Goal: Task Accomplishment & Management: Use online tool/utility

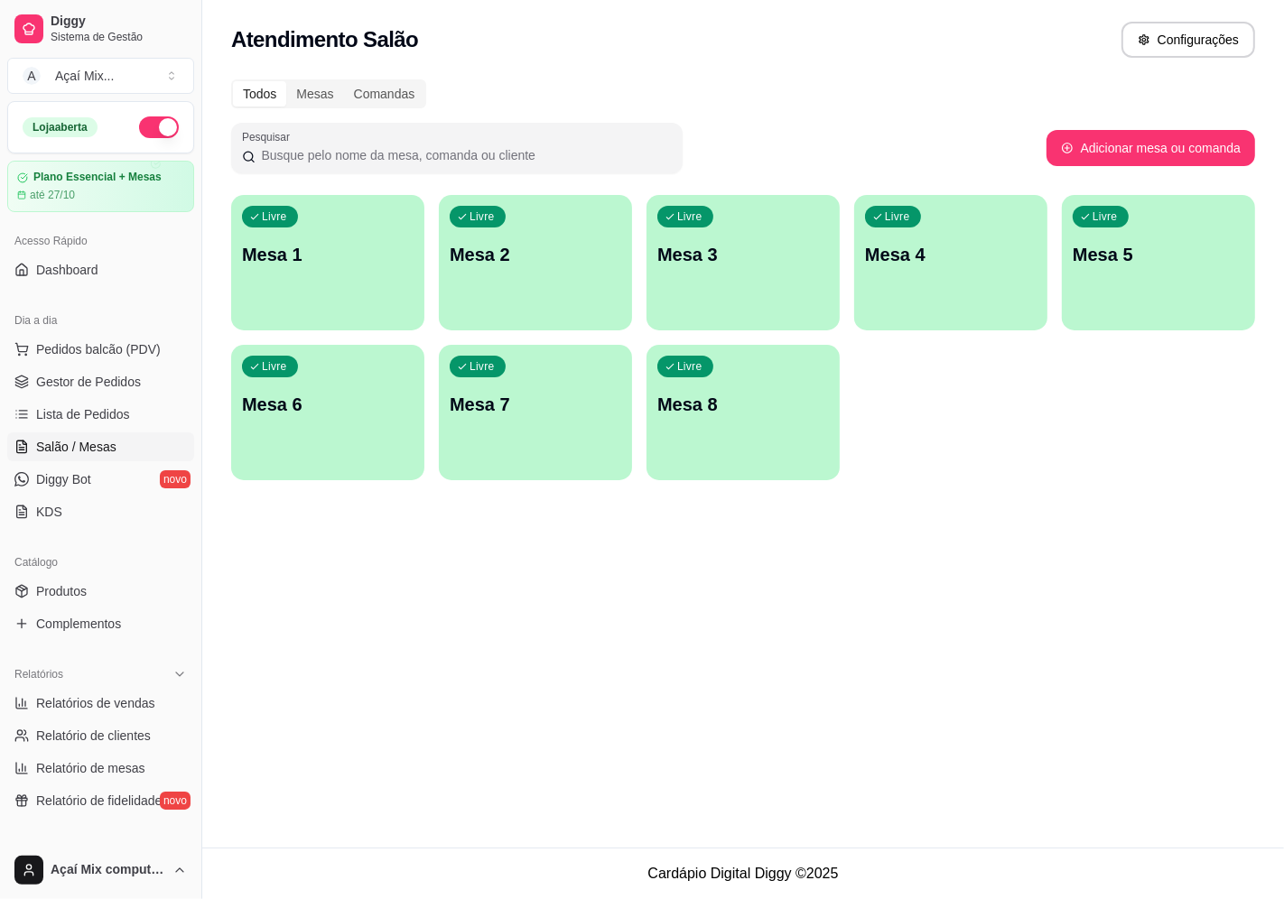
click at [265, 255] on p "Mesa 1" at bounding box center [328, 254] width 172 height 25
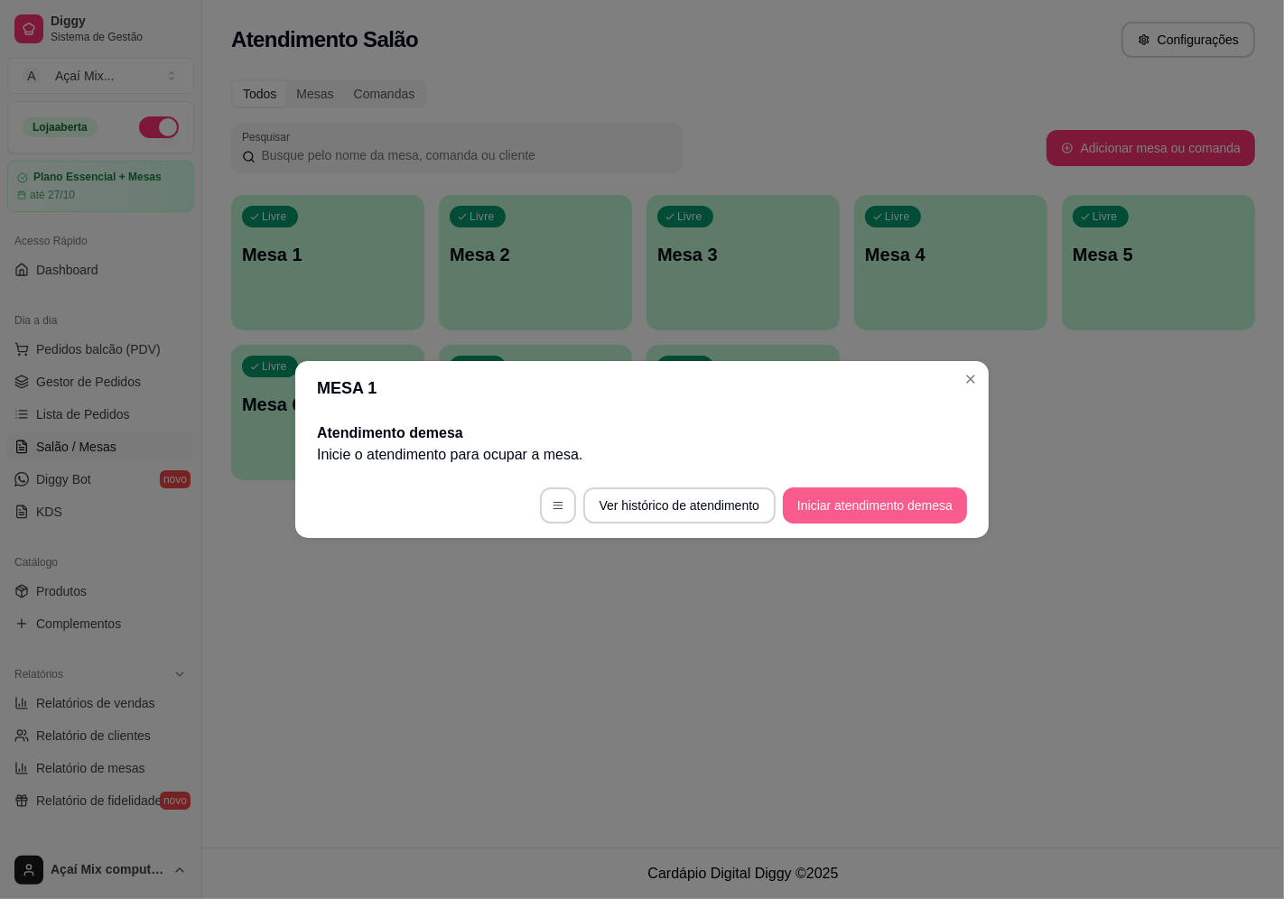
click at [886, 503] on button "Iniciar atendimento de mesa" at bounding box center [875, 505] width 184 height 36
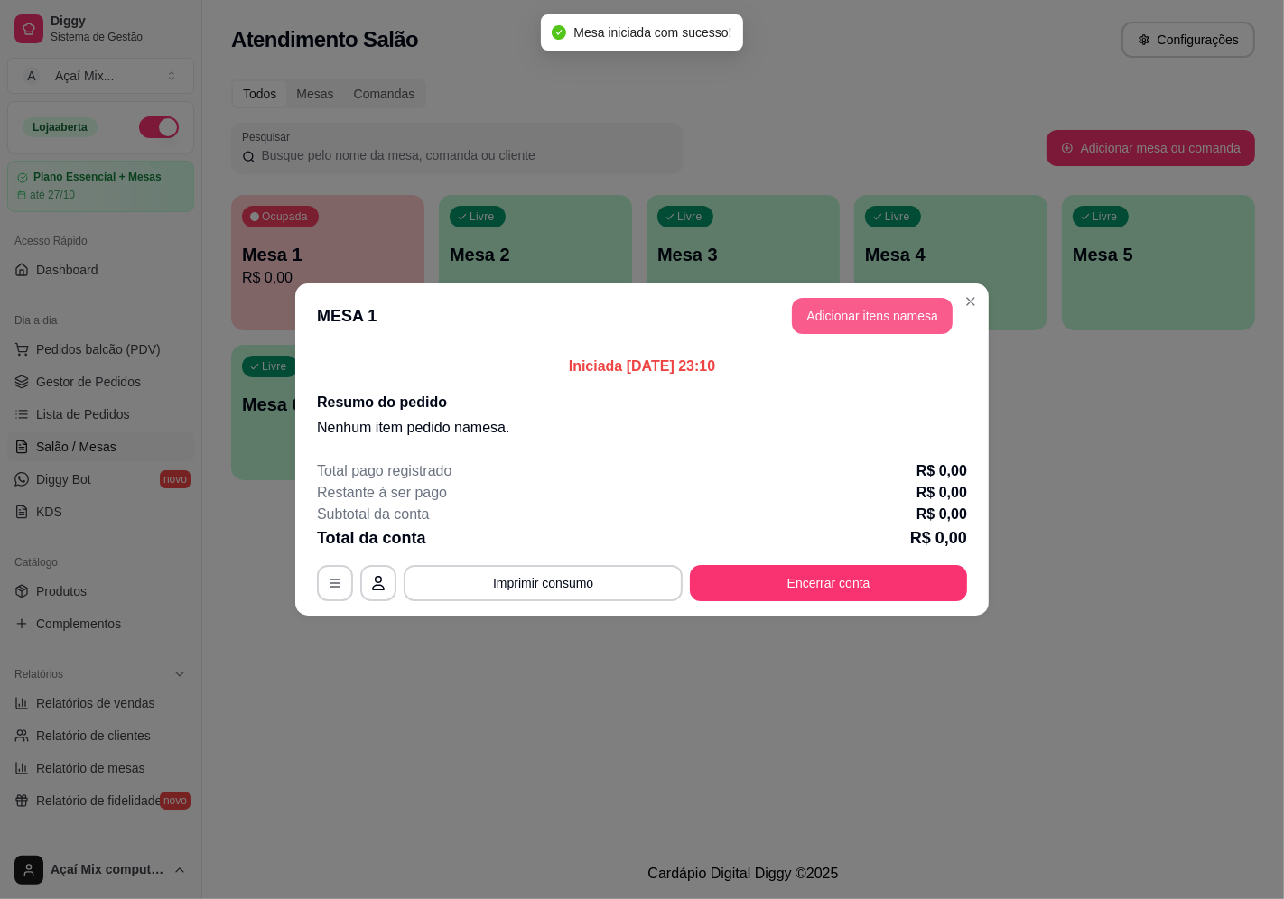
click at [874, 327] on button "Adicionar itens na mesa" at bounding box center [872, 316] width 161 height 36
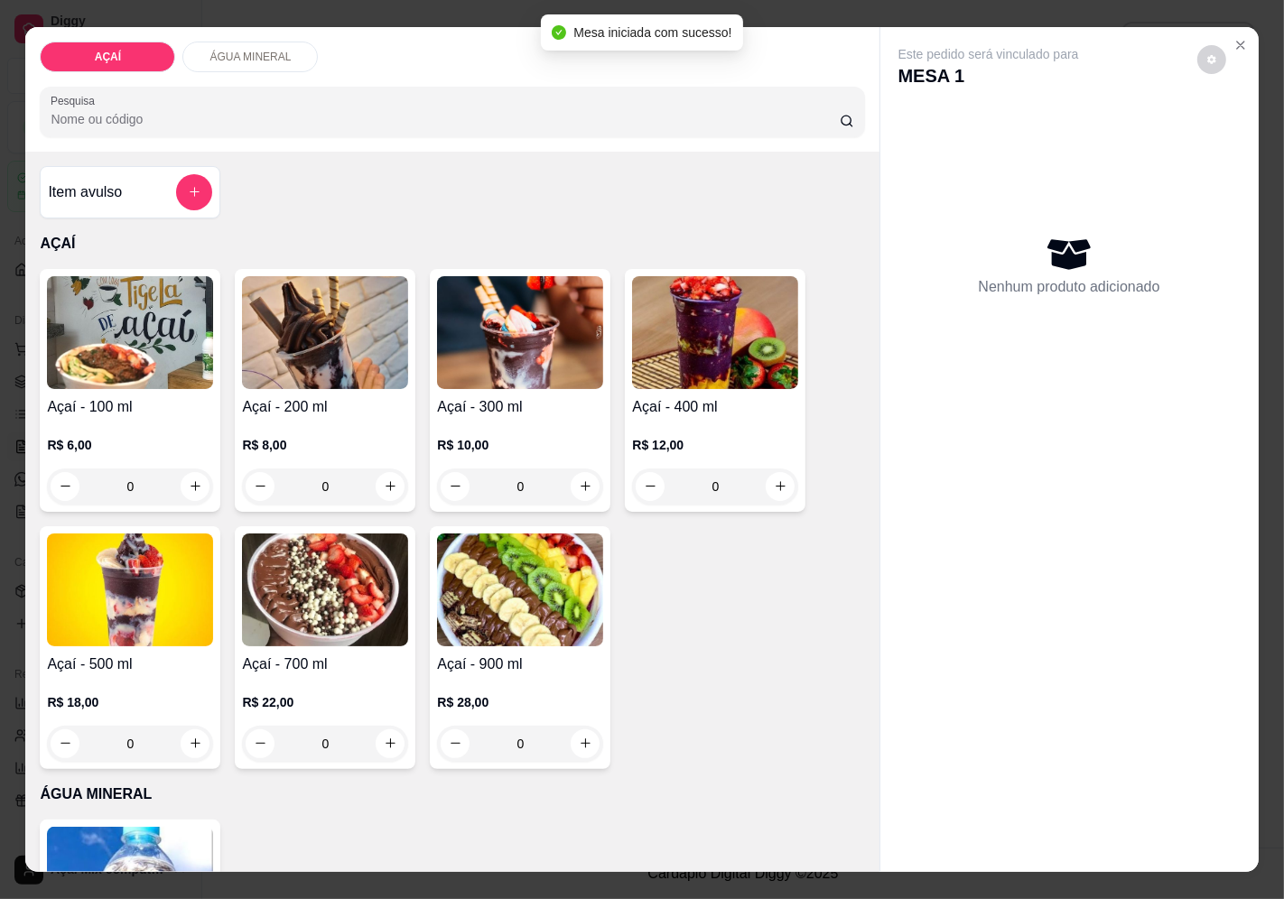
click at [778, 478] on div "0" at bounding box center [715, 486] width 166 height 36
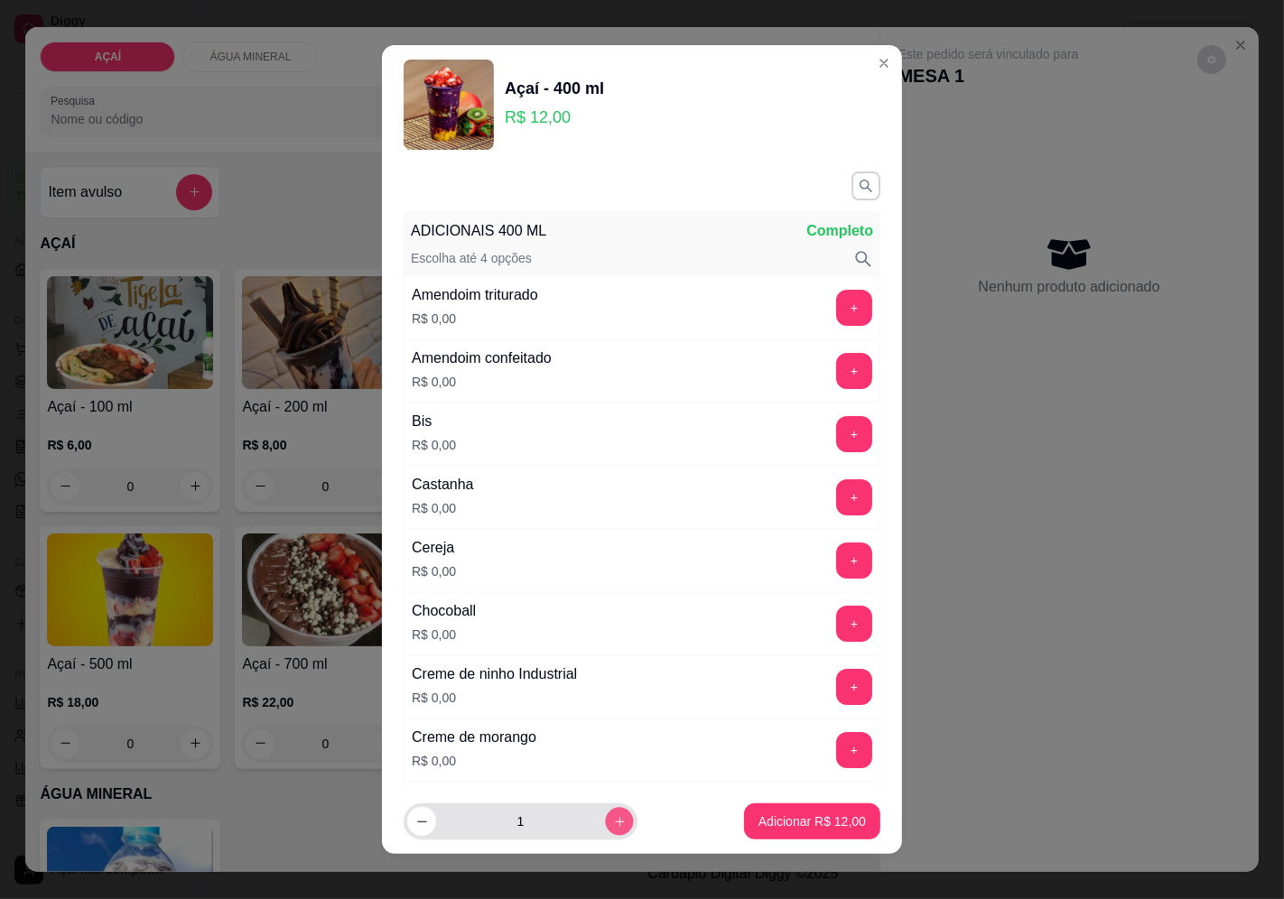
click at [613, 826] on icon "increase-product-quantity" at bounding box center [620, 822] width 14 height 14
type input "2"
click at [837, 494] on button "+" at bounding box center [854, 496] width 35 height 35
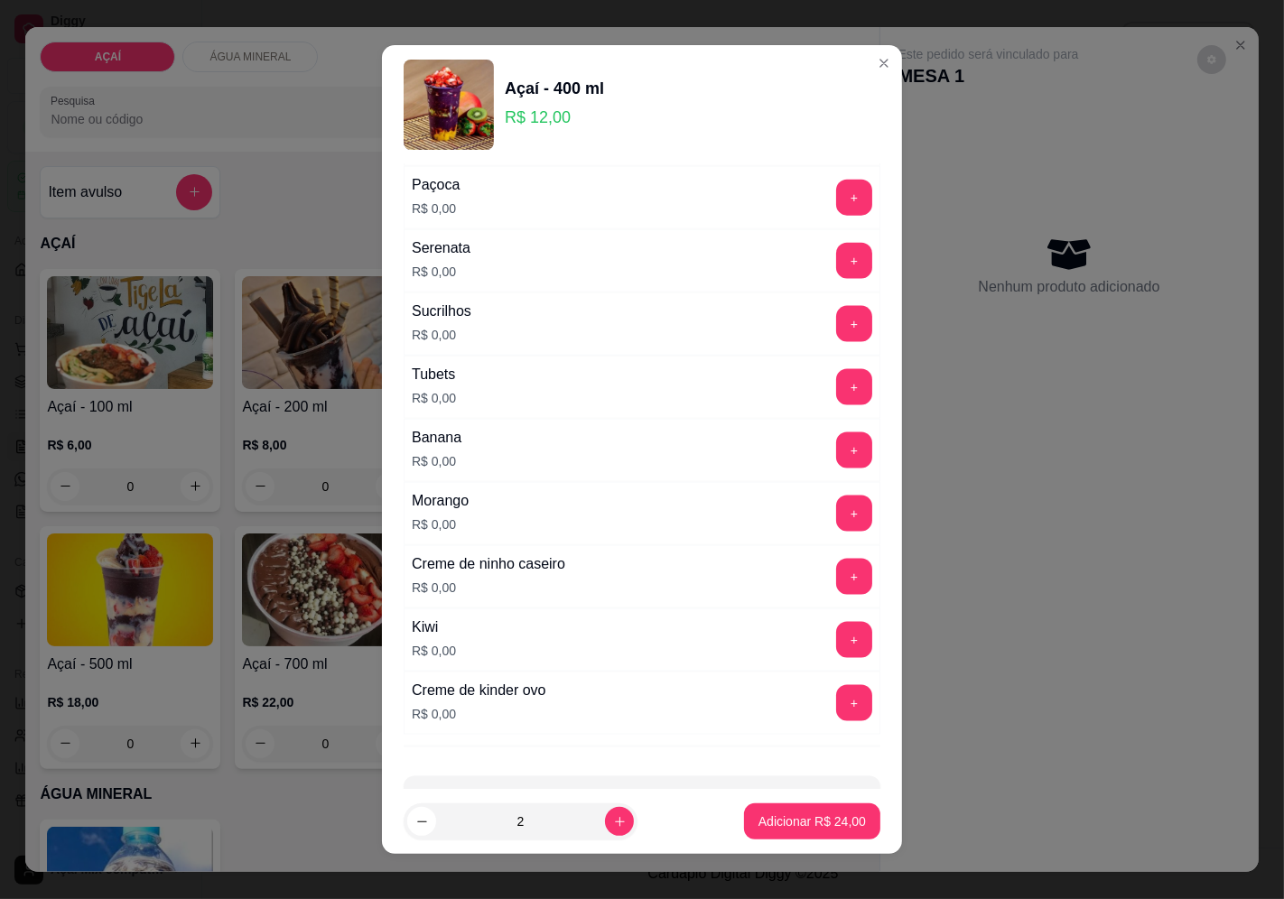
scroll to position [2138, 0]
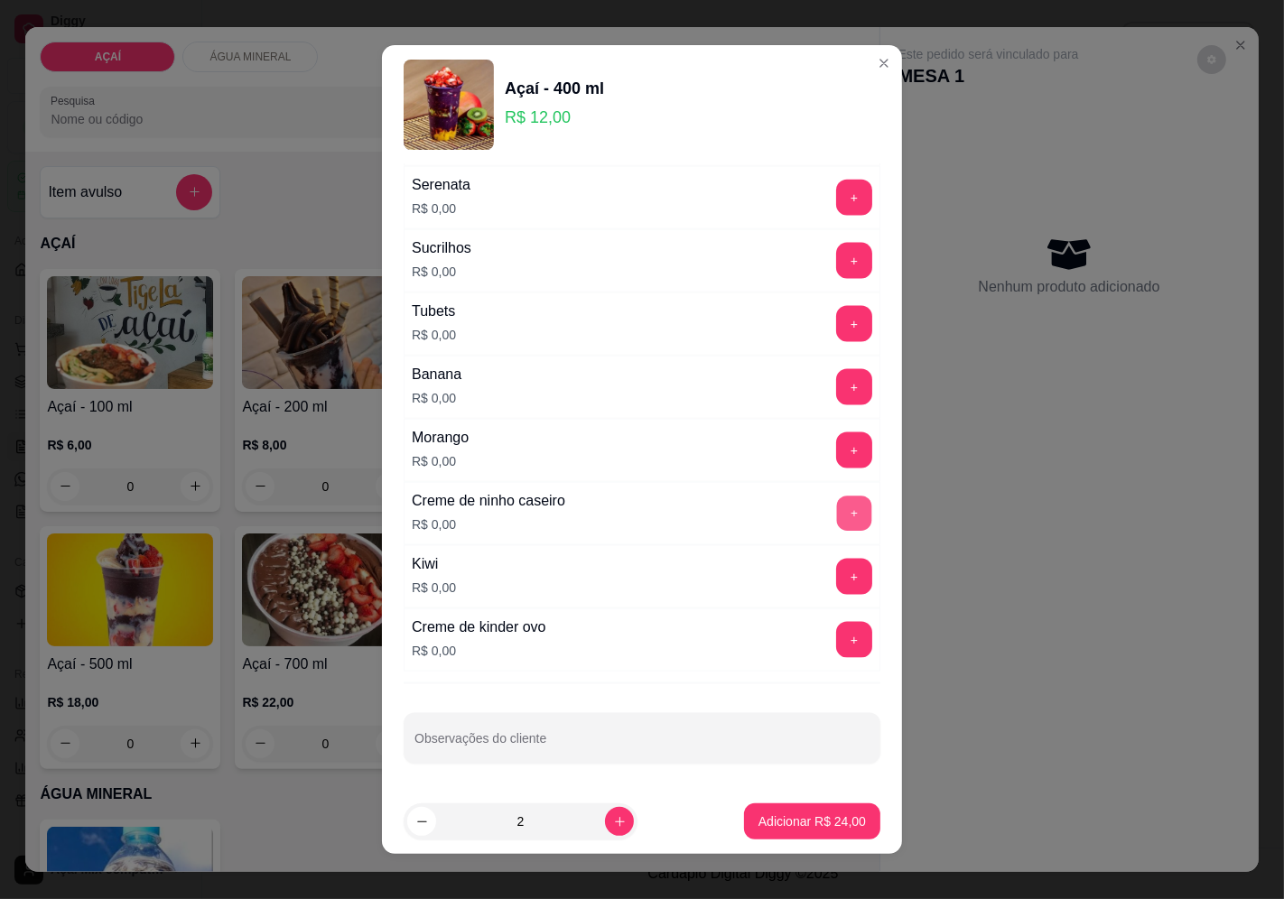
click at [837, 525] on button "+" at bounding box center [854, 513] width 35 height 35
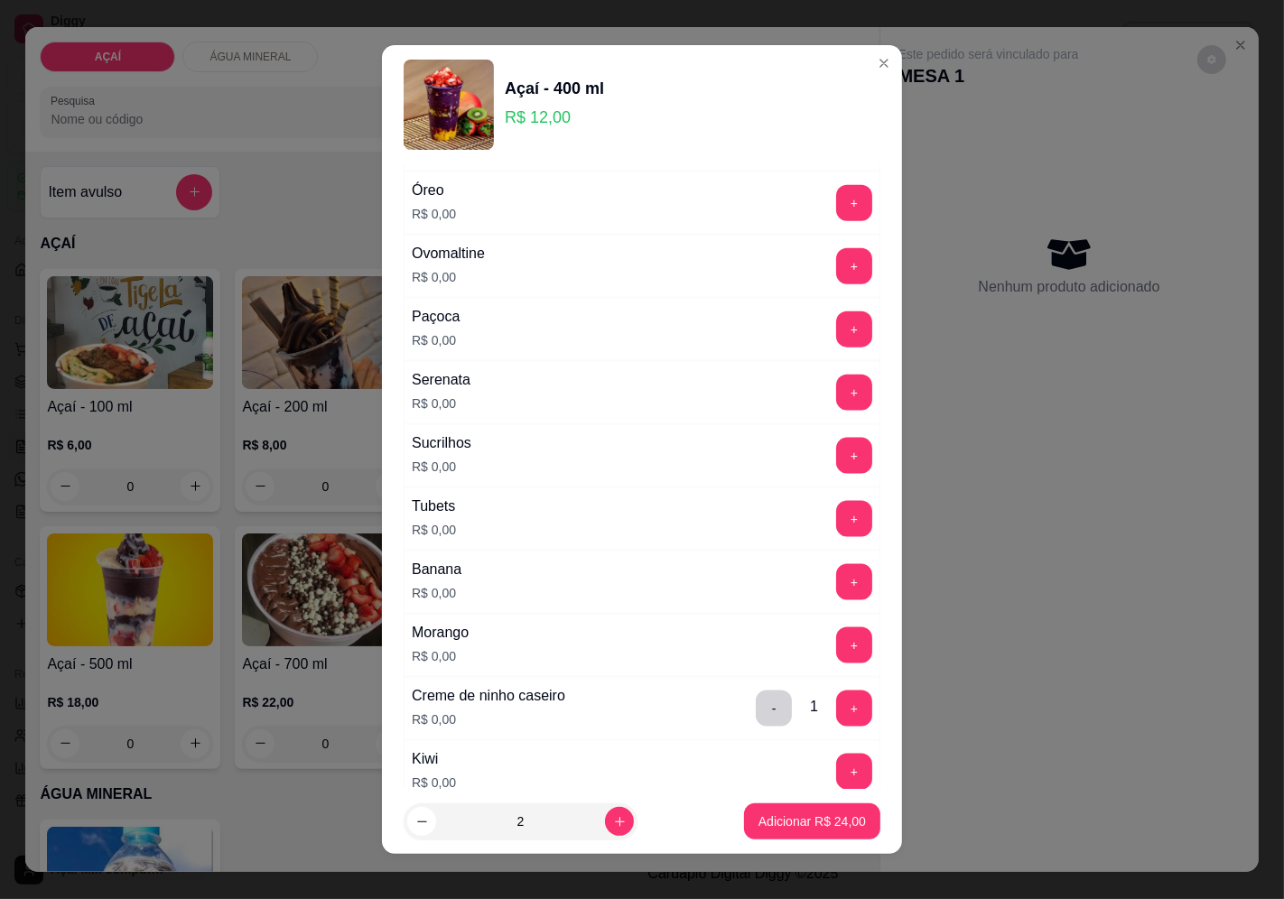
scroll to position [1837, 0]
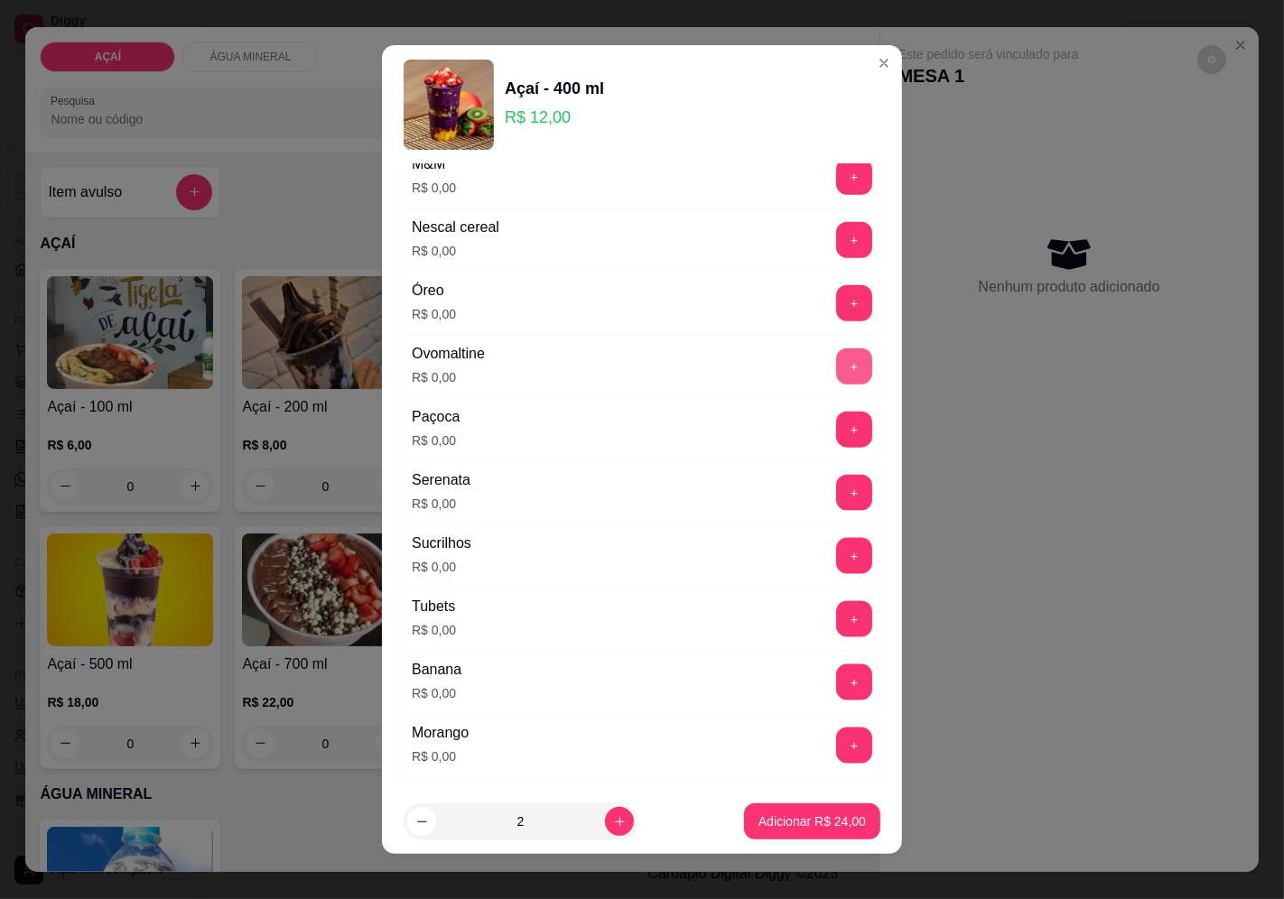
click at [836, 385] on button "+" at bounding box center [854, 366] width 36 height 36
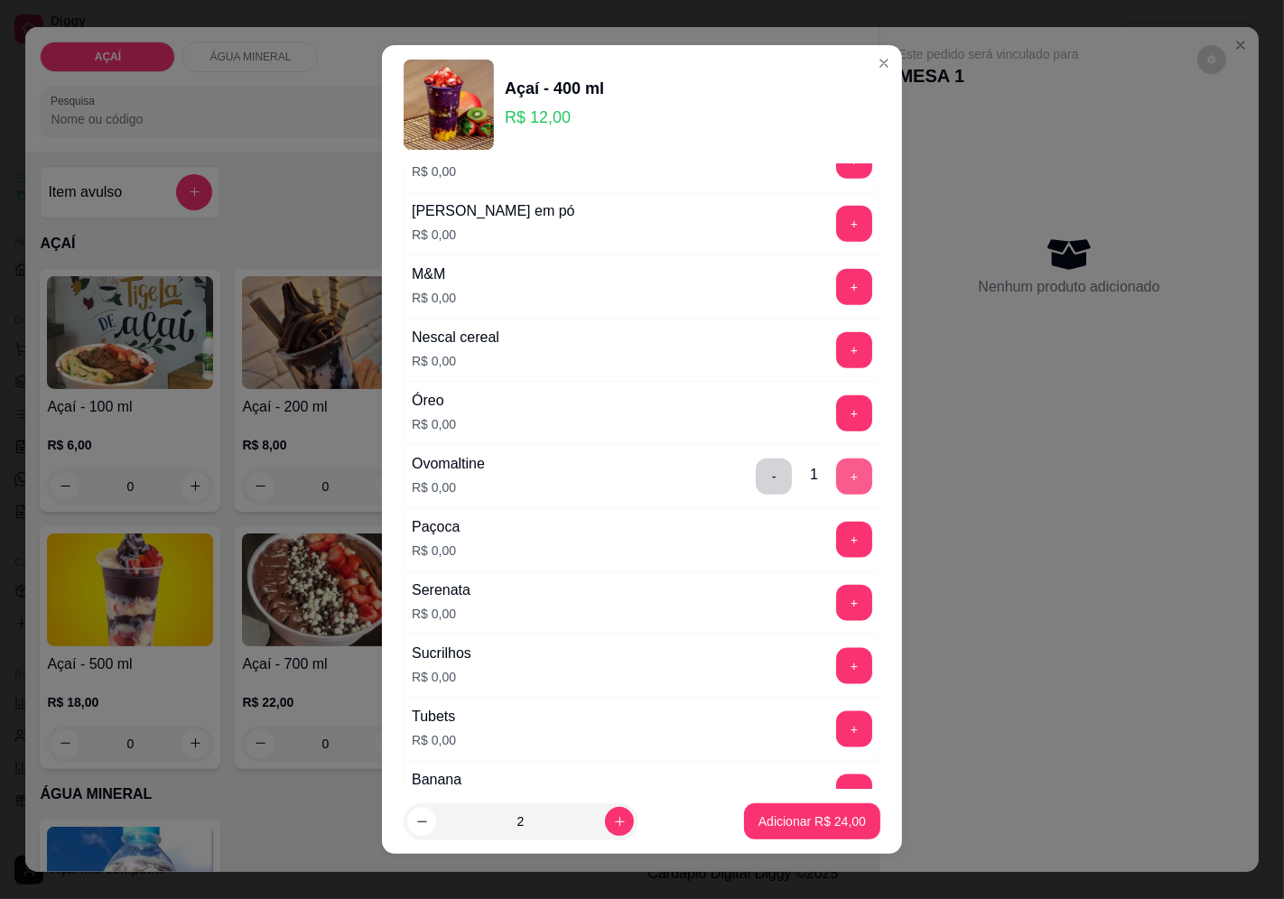
scroll to position [1536, 0]
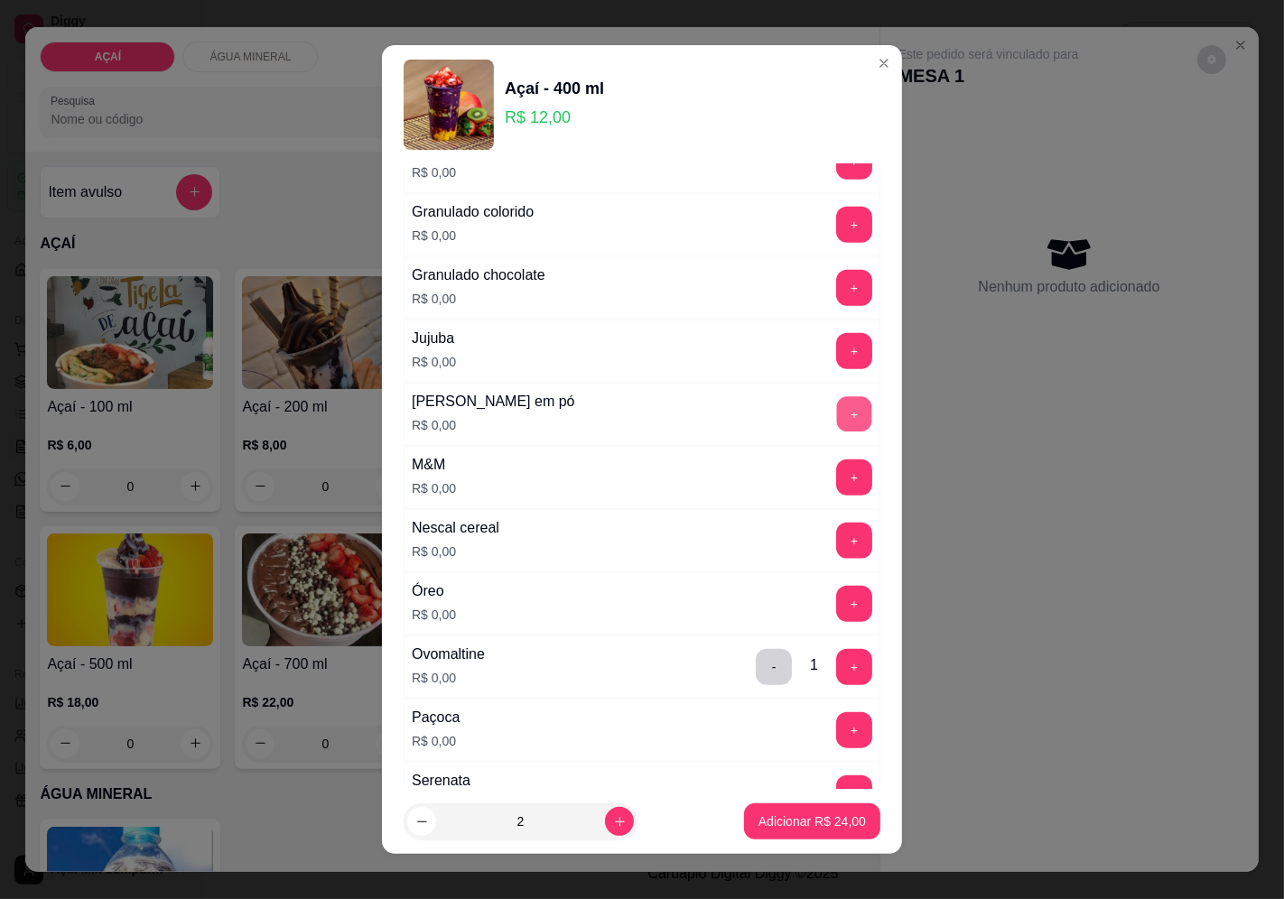
click at [837, 421] on button "+" at bounding box center [854, 413] width 35 height 35
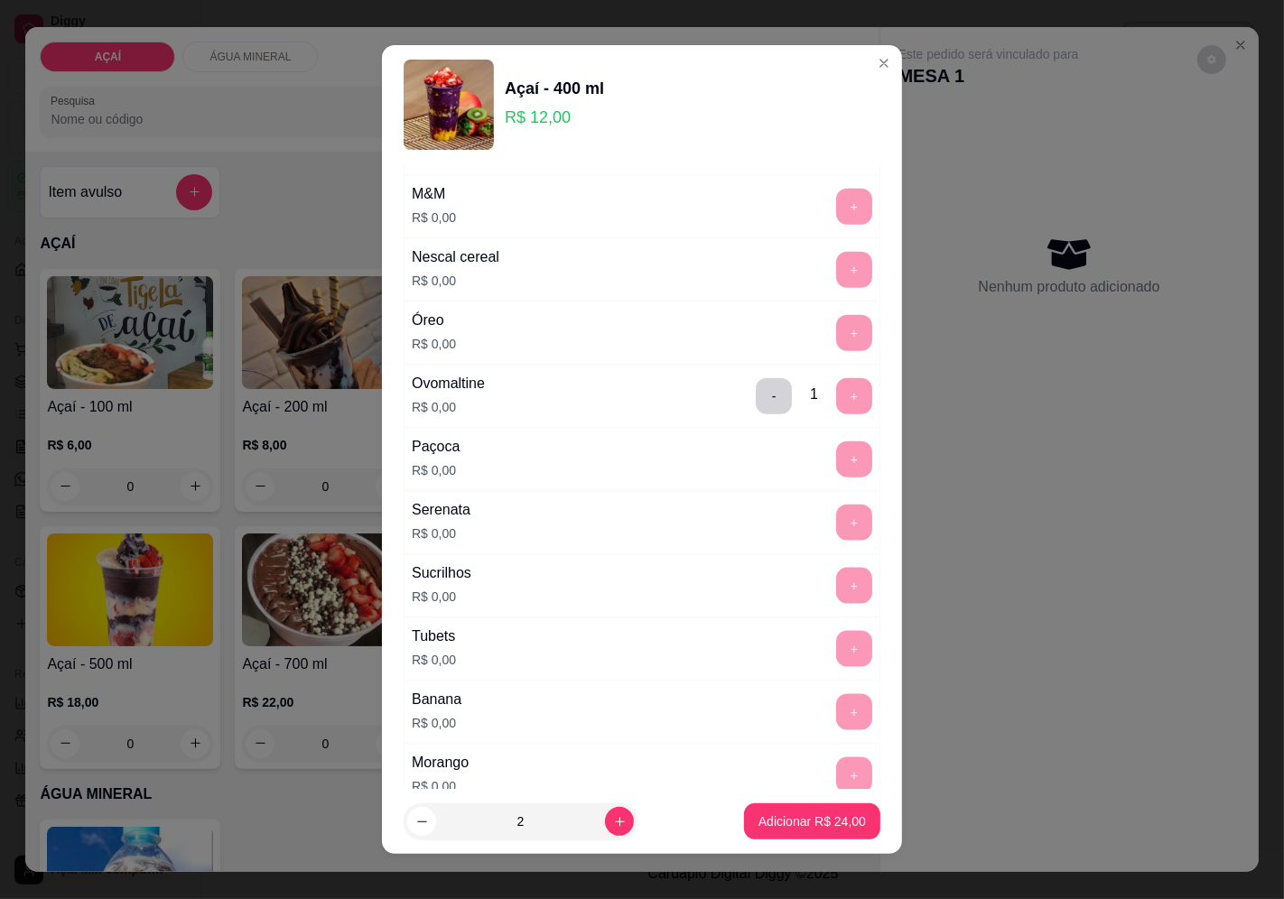
scroll to position [2138, 0]
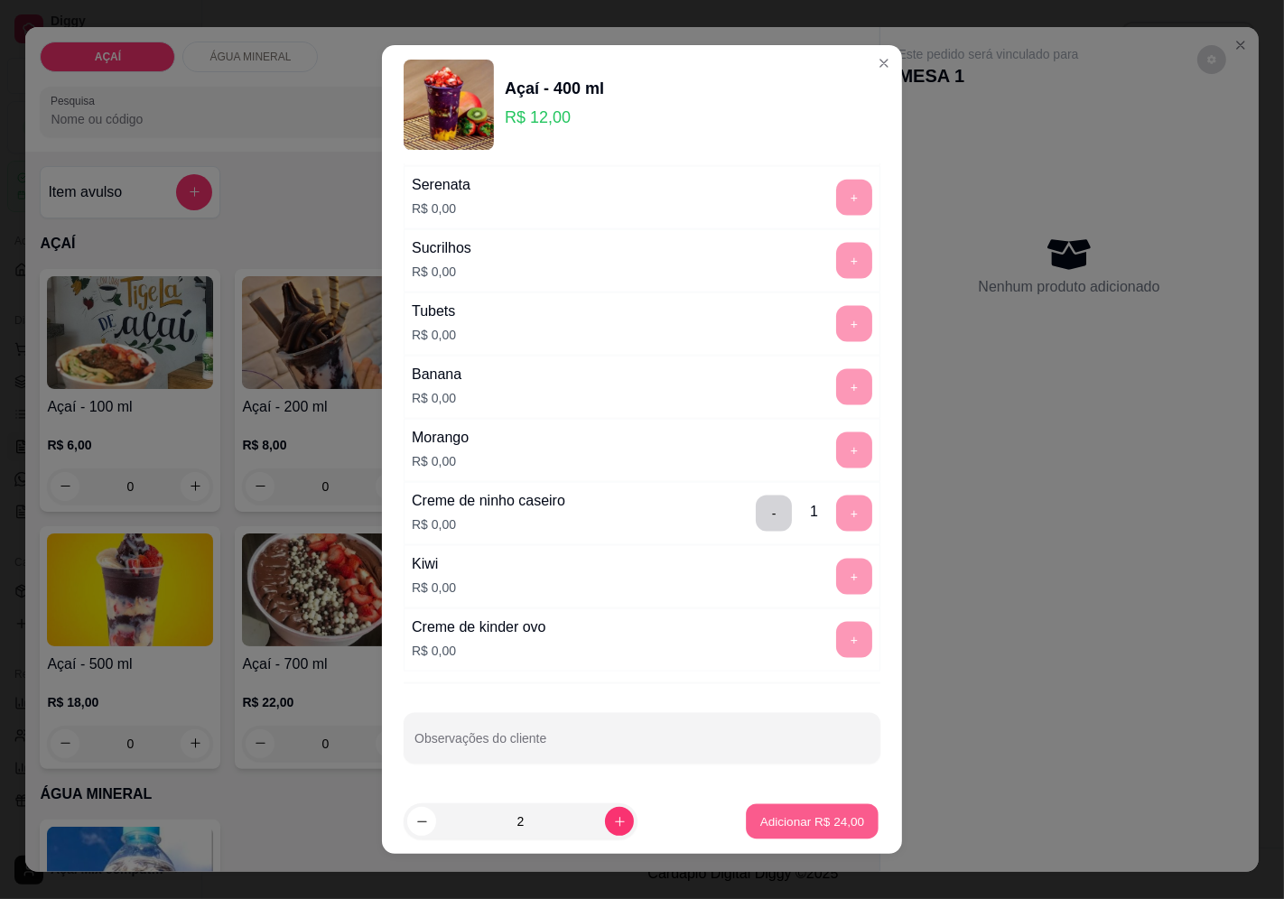
click at [801, 828] on p "Adicionar R$ 24,00" at bounding box center [812, 821] width 105 height 17
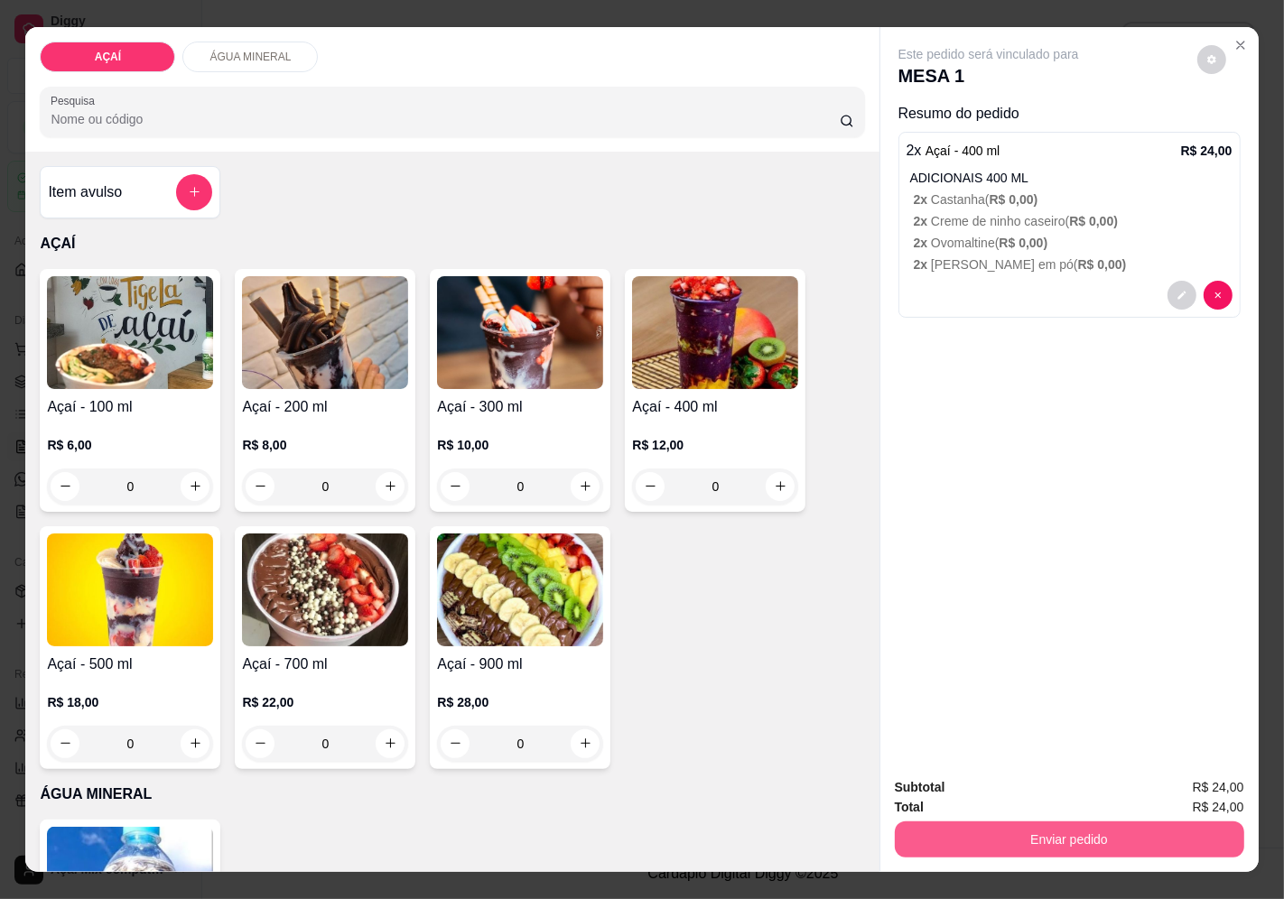
click at [941, 828] on button "Enviar pedido" at bounding box center [1069, 839] width 349 height 36
click at [1190, 781] on button "Enviar pedido" at bounding box center [1195, 787] width 99 height 33
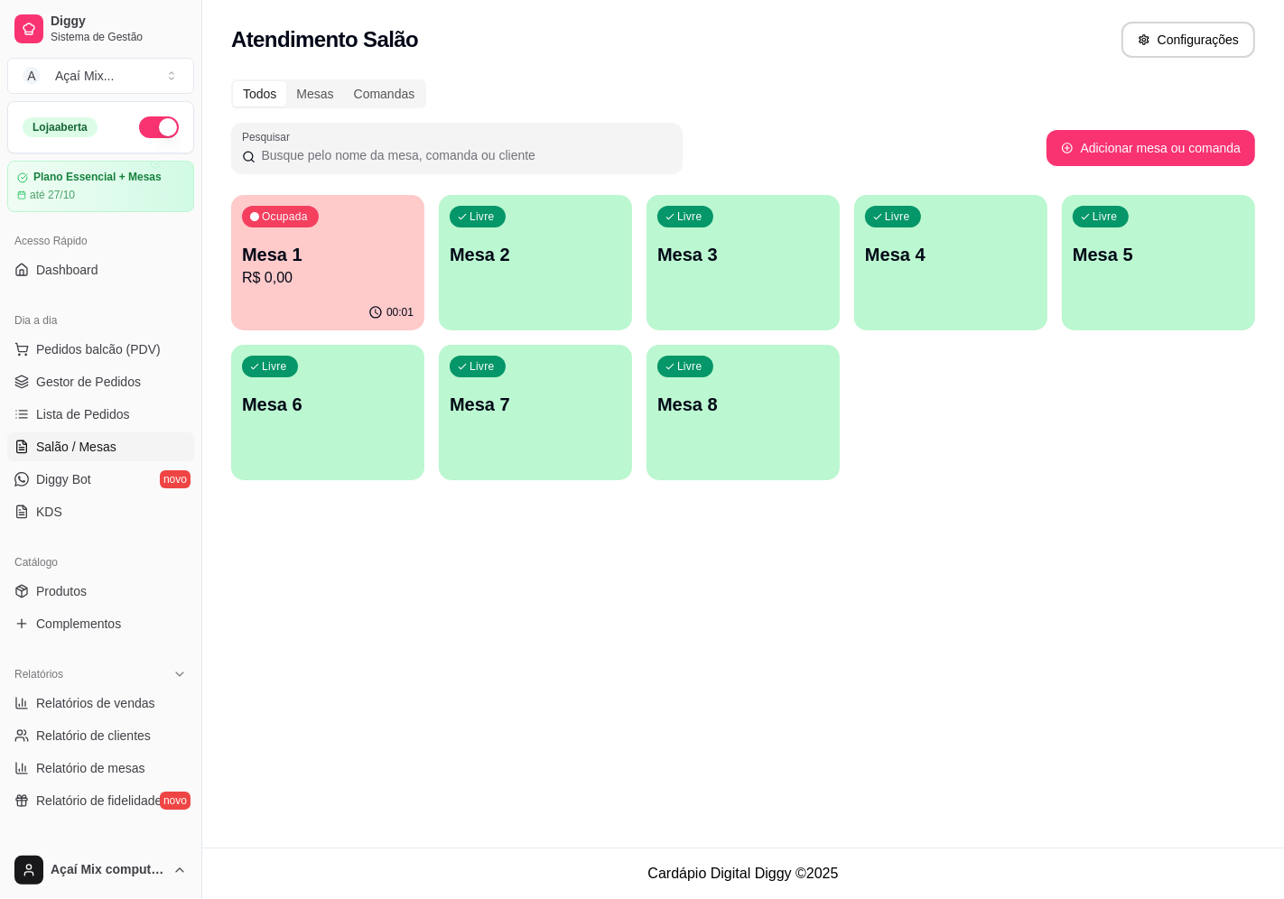
click at [570, 274] on div "Livre Mesa 2" at bounding box center [535, 252] width 193 height 114
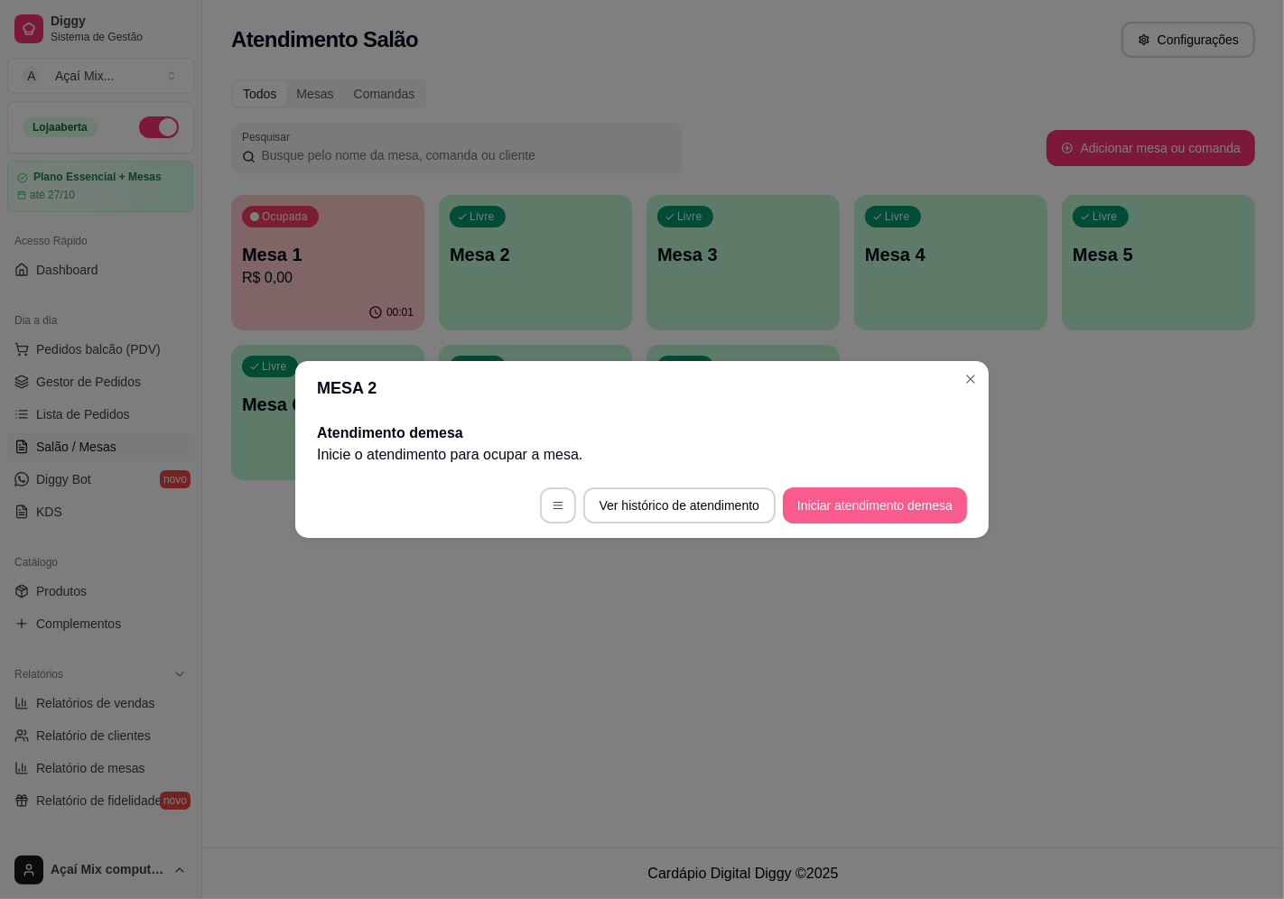
click at [862, 496] on button "Iniciar atendimento de mesa" at bounding box center [875, 505] width 184 height 36
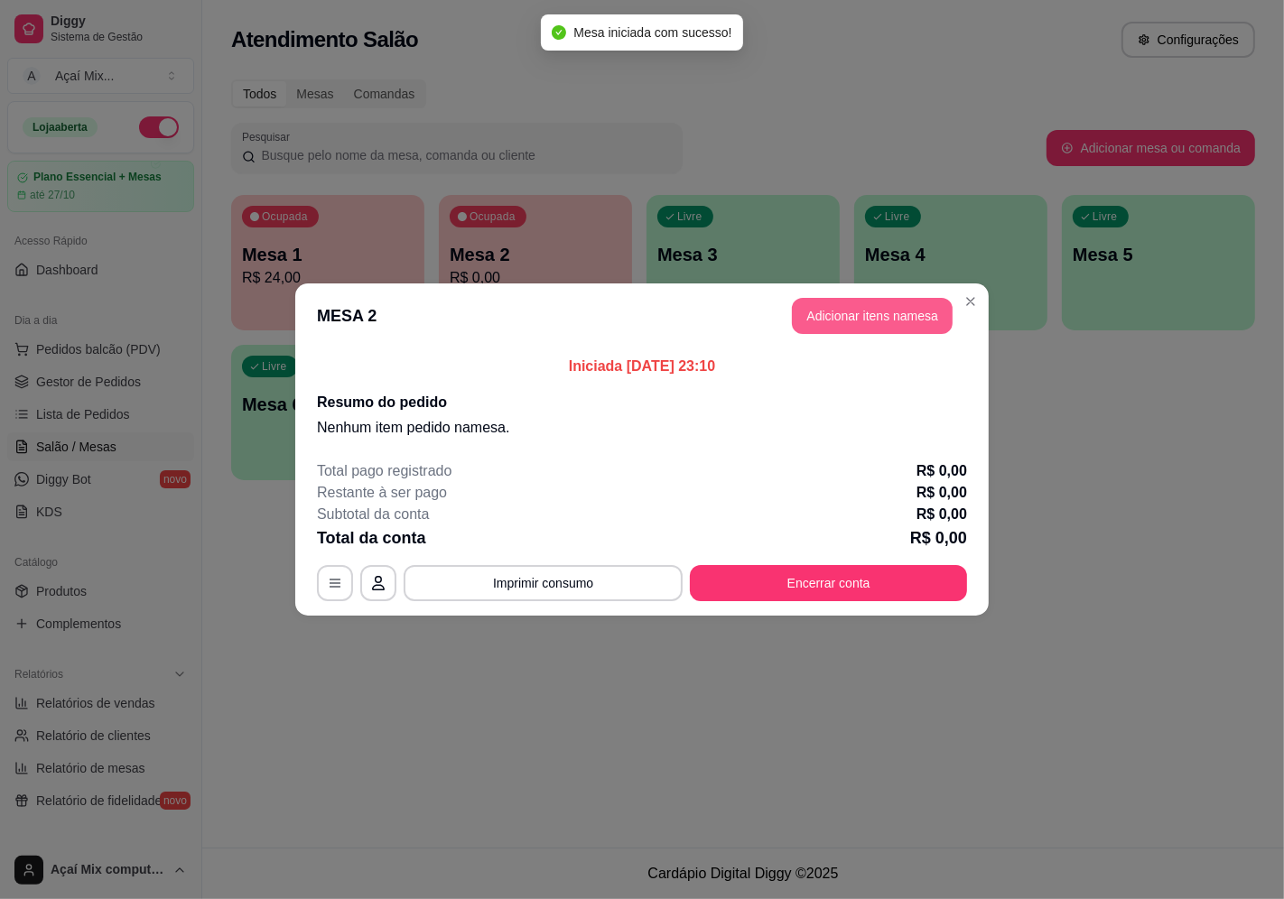
click at [886, 323] on button "Adicionar itens na mesa" at bounding box center [872, 316] width 161 height 36
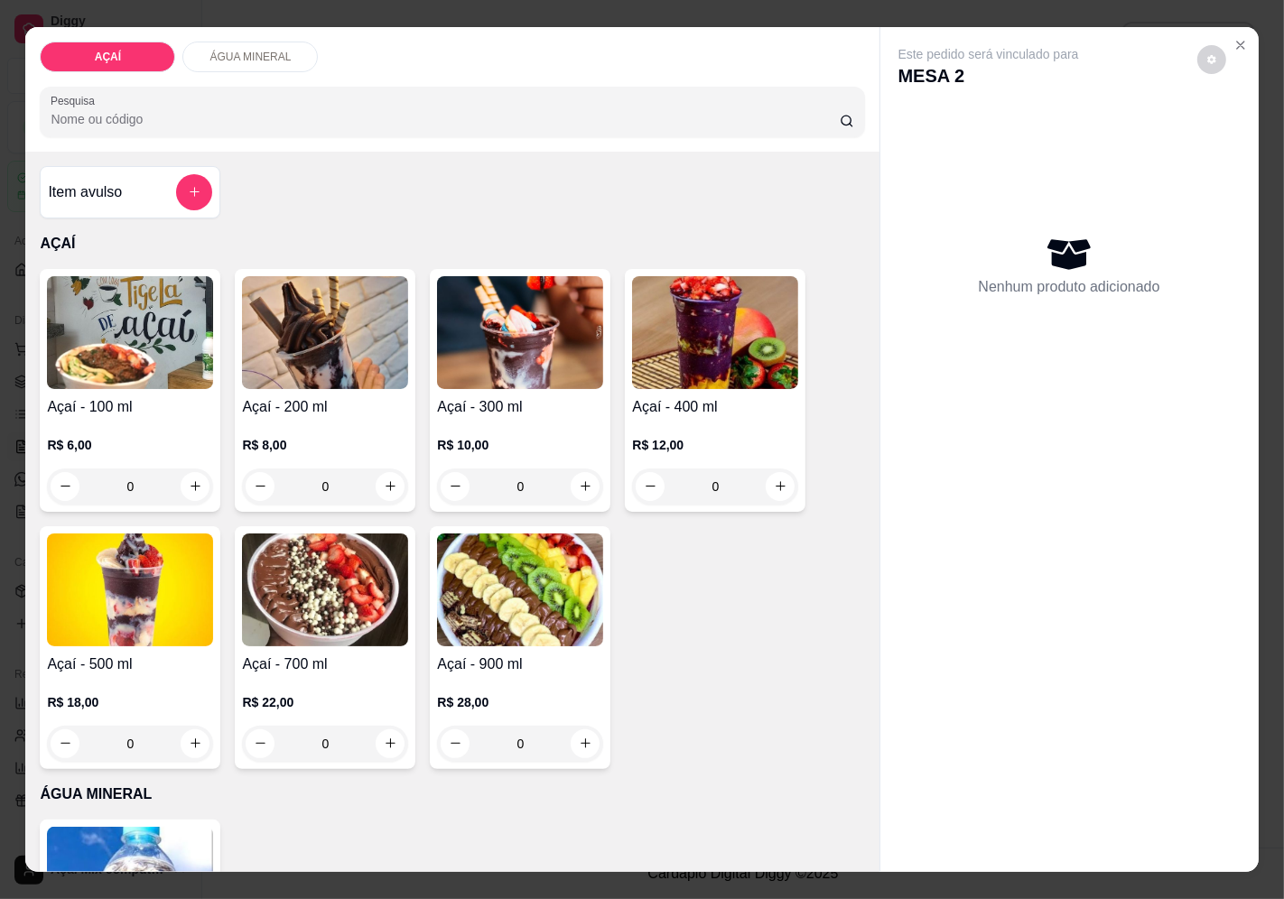
click at [186, 477] on div "0" at bounding box center [130, 486] width 166 height 36
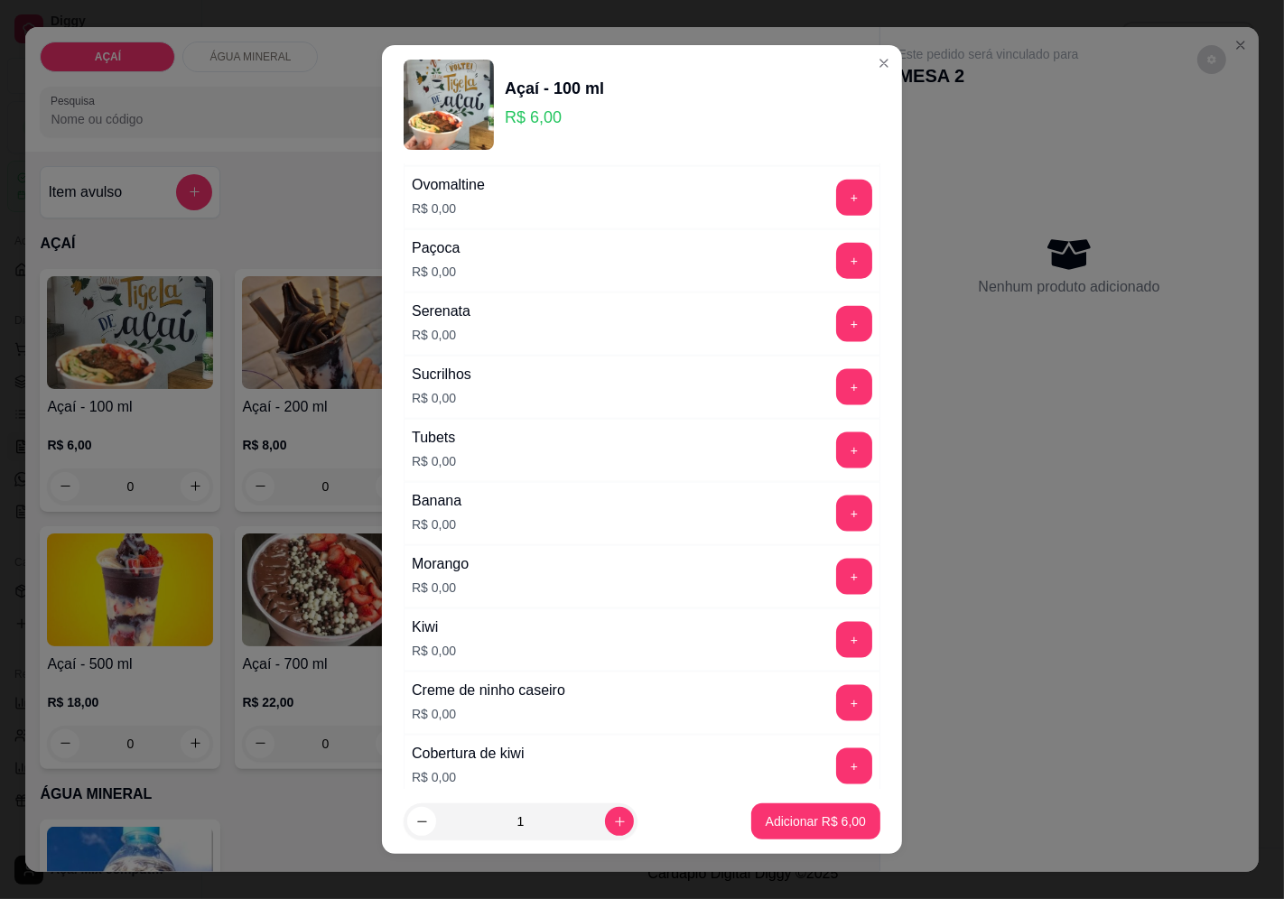
scroll to position [2201, 0]
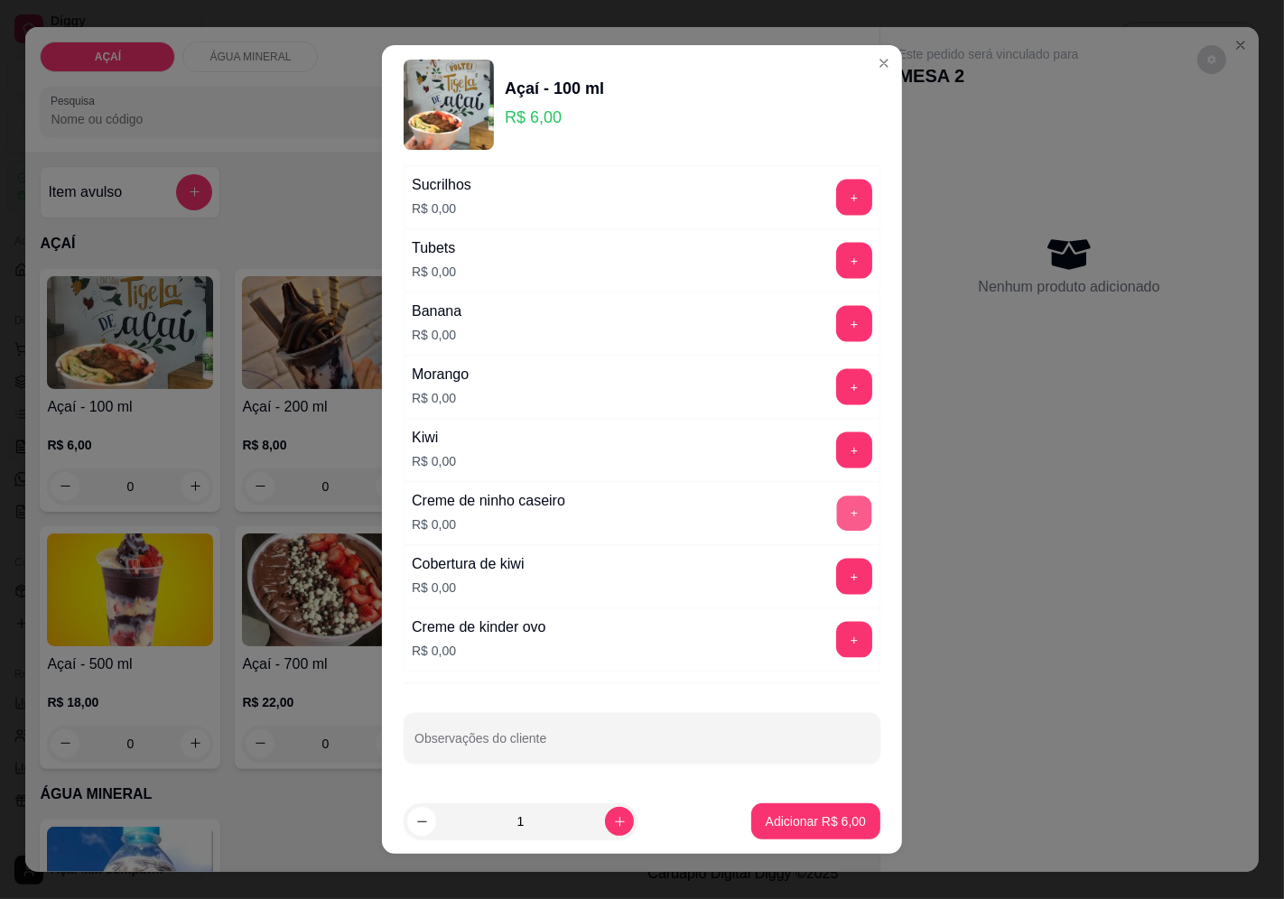
click at [837, 520] on button "+" at bounding box center [854, 513] width 35 height 35
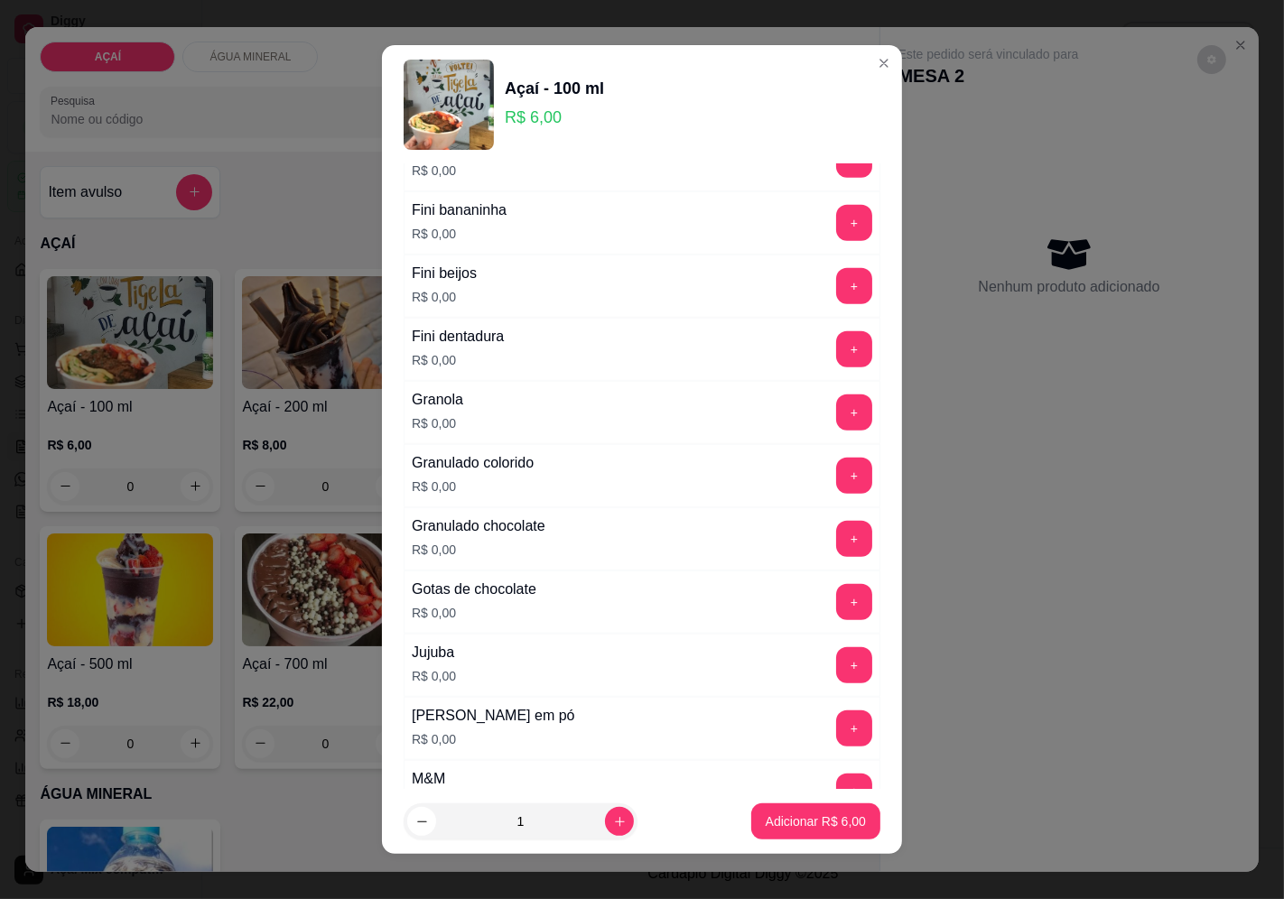
scroll to position [1199, 0]
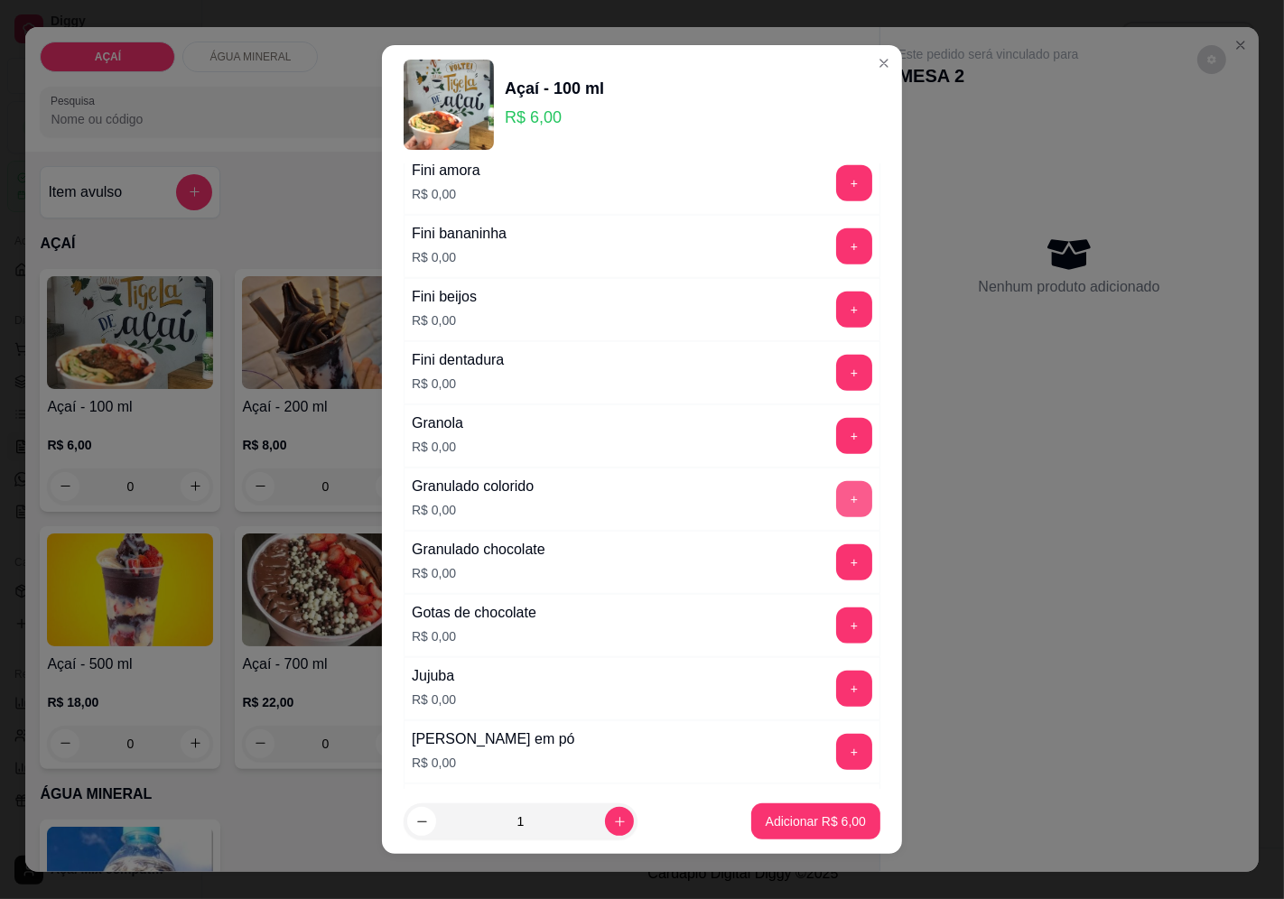
click at [836, 499] on button "+" at bounding box center [854, 499] width 36 height 36
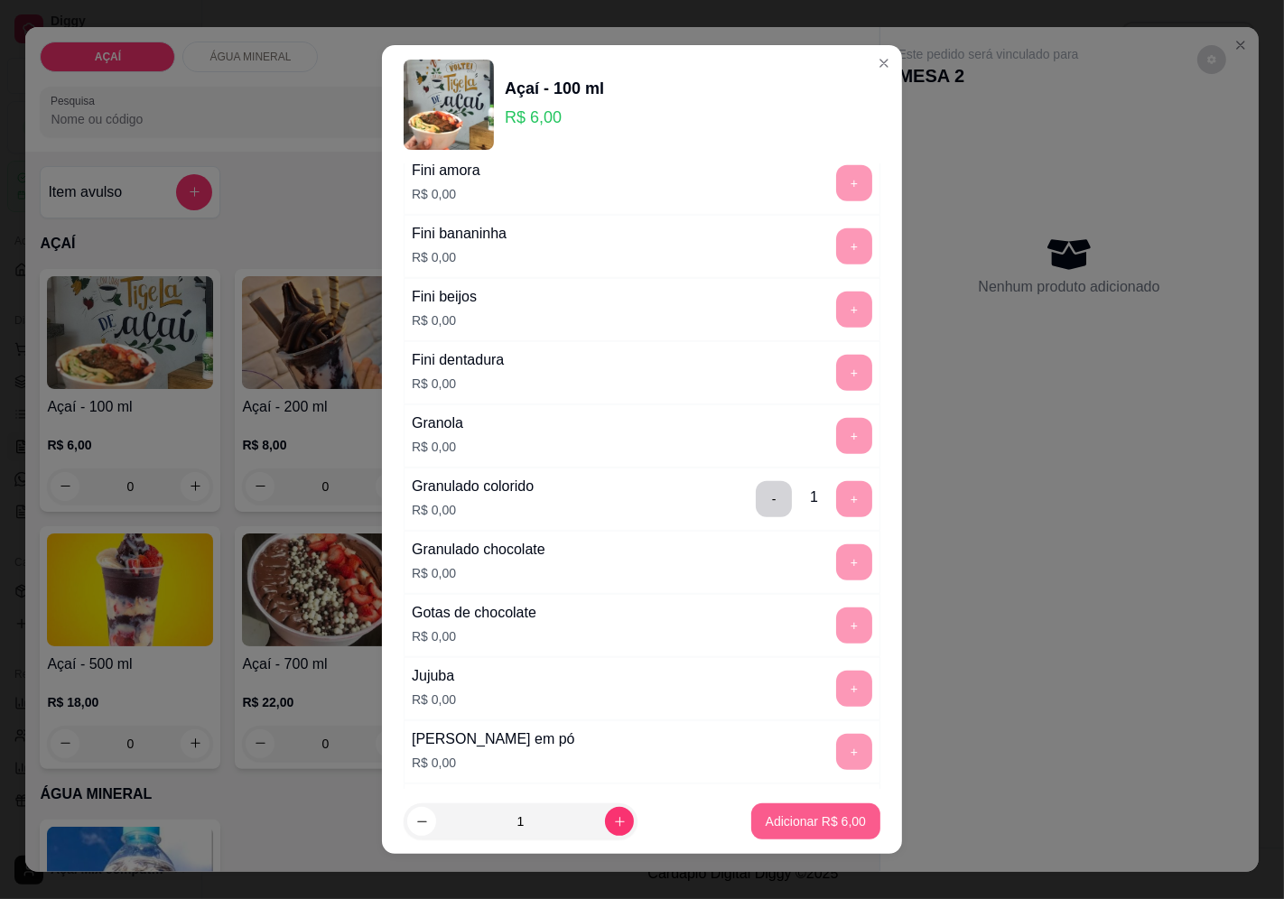
click at [840, 828] on p "Adicionar R$ 6,00" at bounding box center [815, 821] width 100 height 18
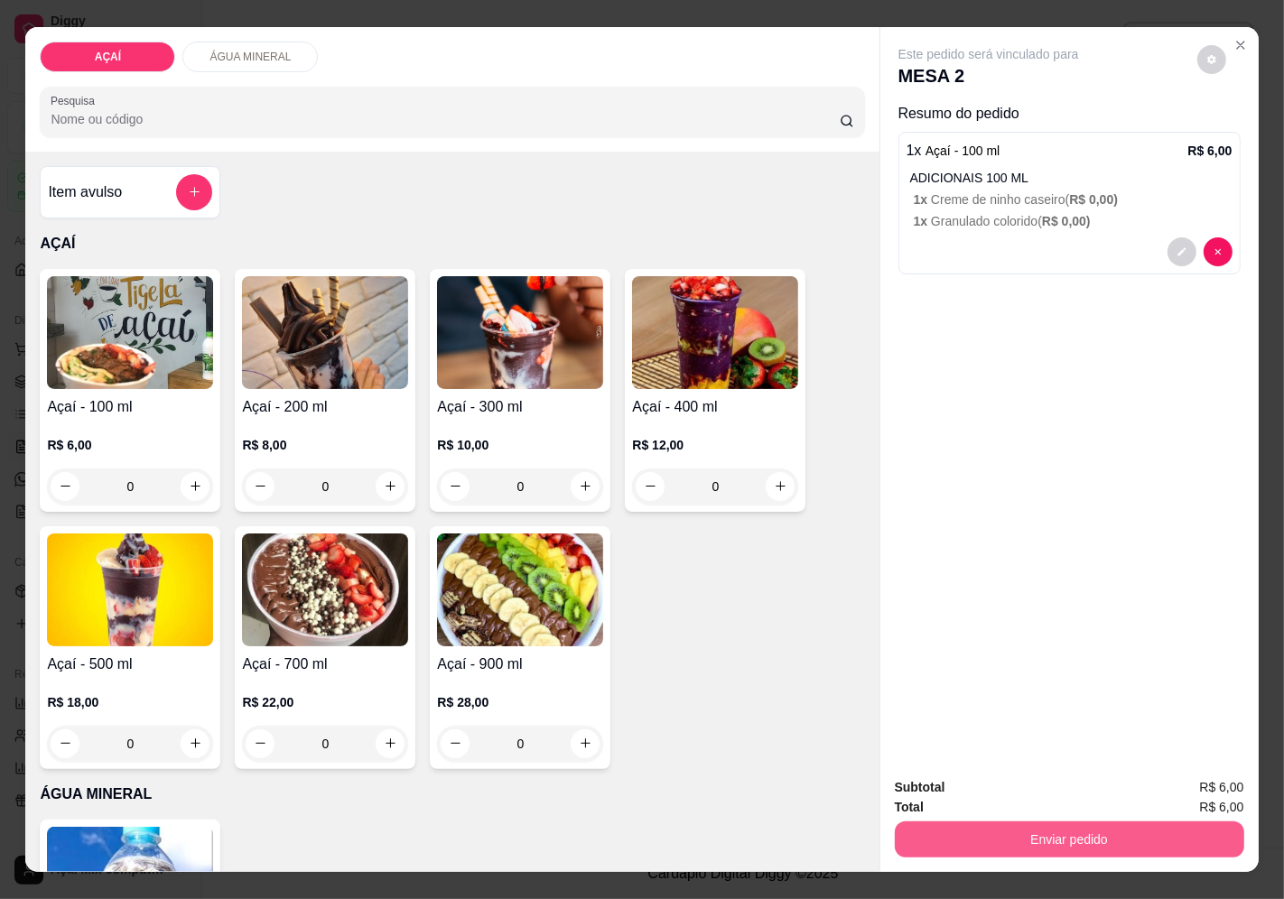
click at [1084, 829] on button "Enviar pedido" at bounding box center [1069, 839] width 349 height 36
click at [1192, 781] on button "Enviar pedido" at bounding box center [1195, 787] width 99 height 33
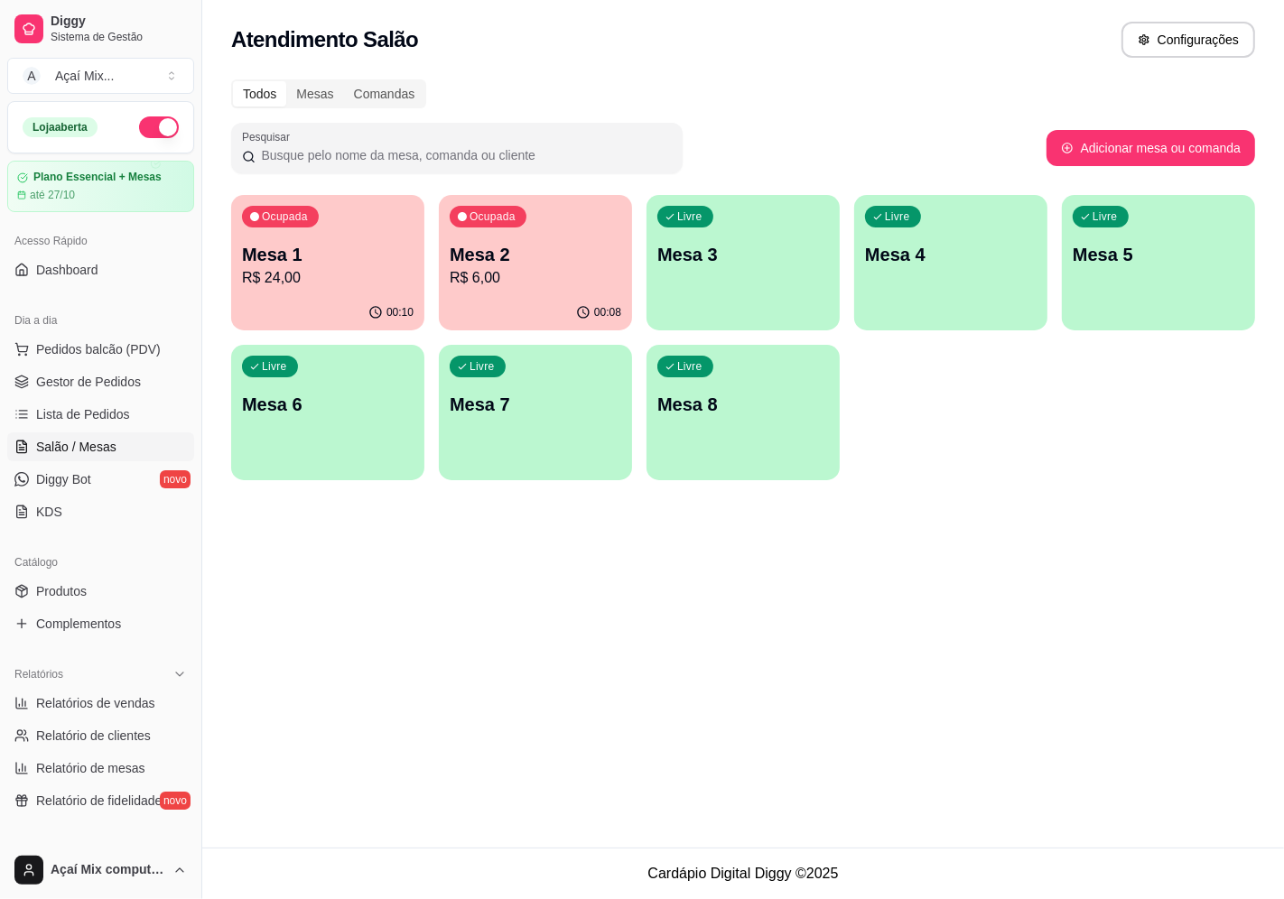
click at [597, 213] on div "Ocupada Mesa 2 R$ 6,00" at bounding box center [535, 245] width 193 height 100
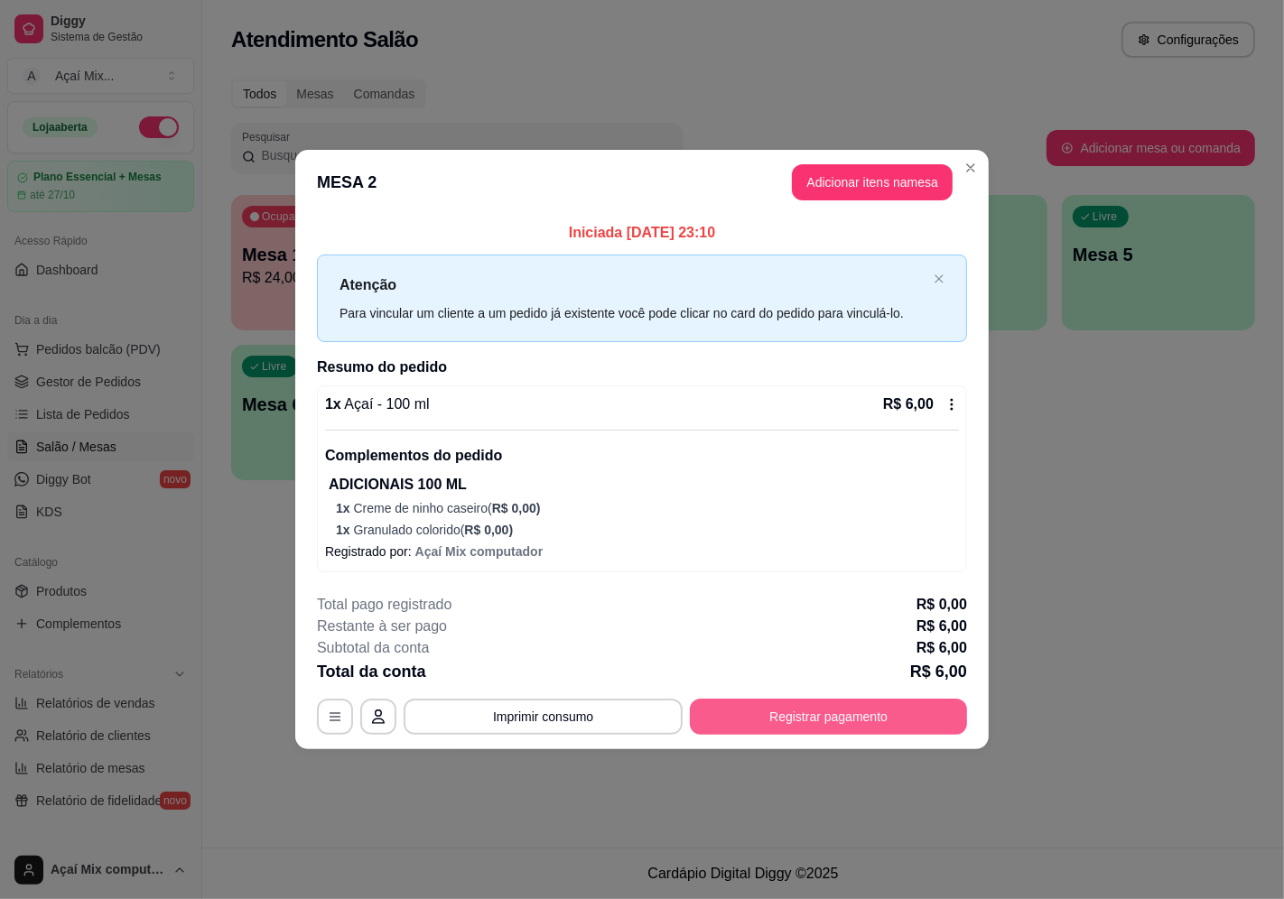
click at [891, 713] on button "Registrar pagamento" at bounding box center [828, 717] width 277 height 36
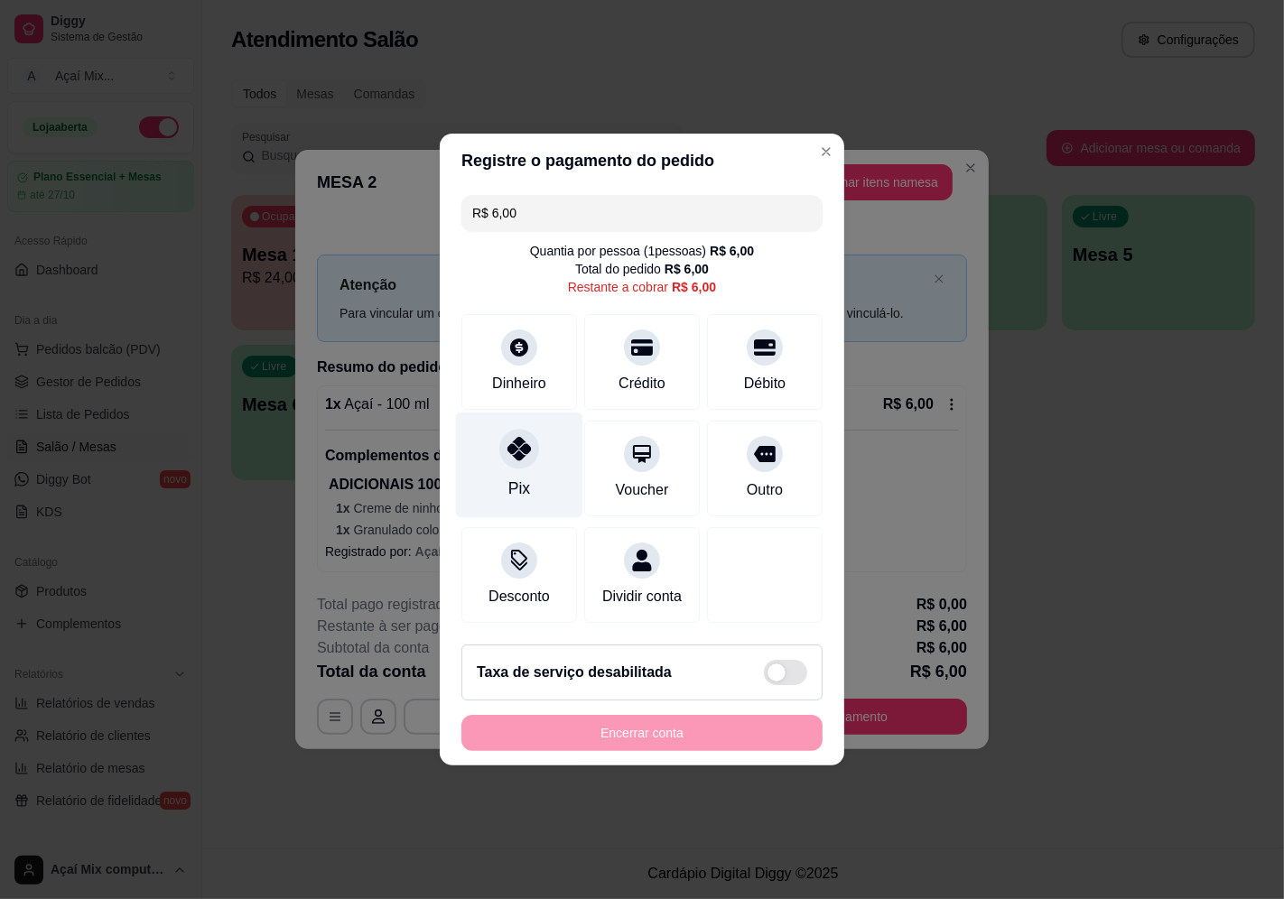
click at [512, 437] on icon at bounding box center [518, 448] width 23 height 23
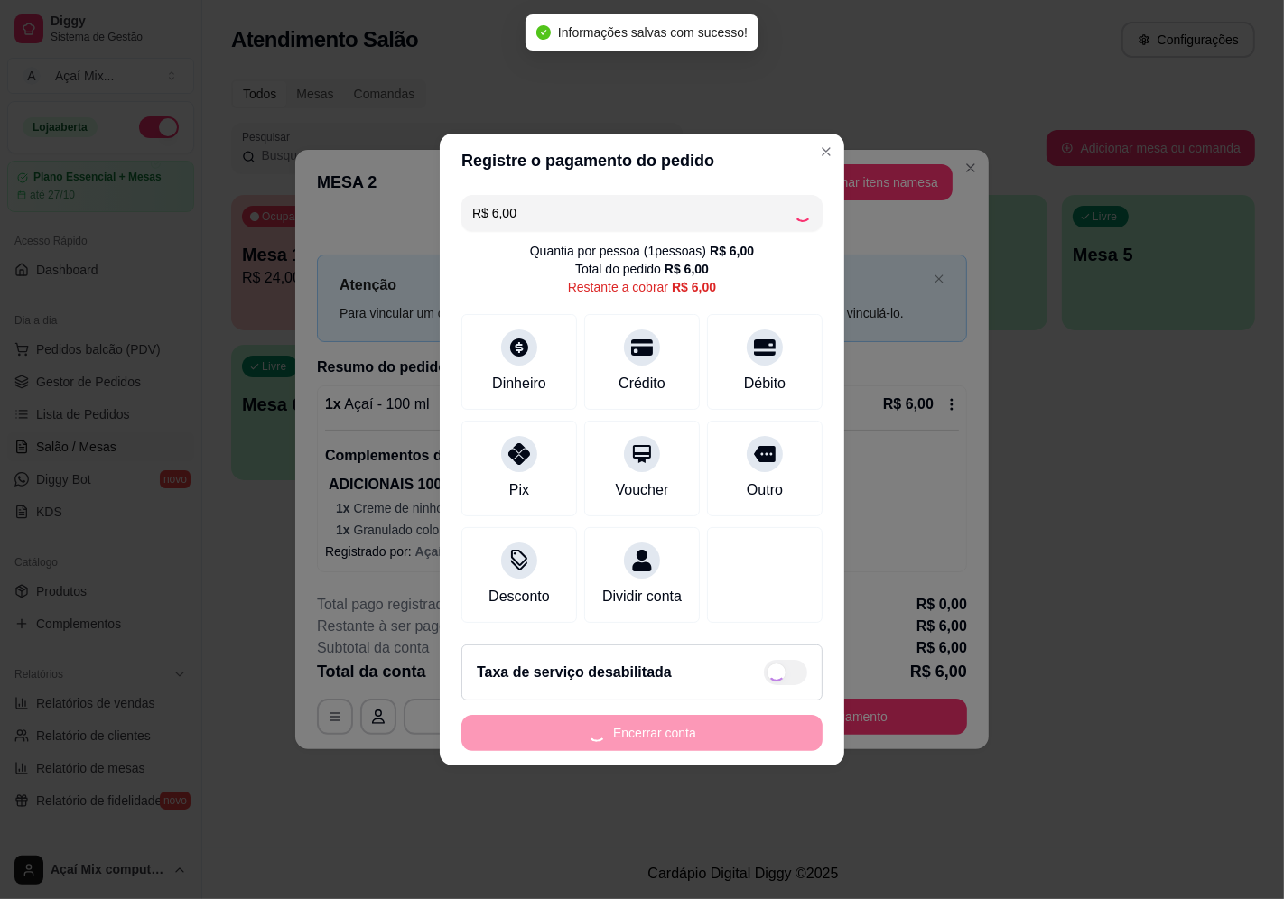
type input "R$ 0,00"
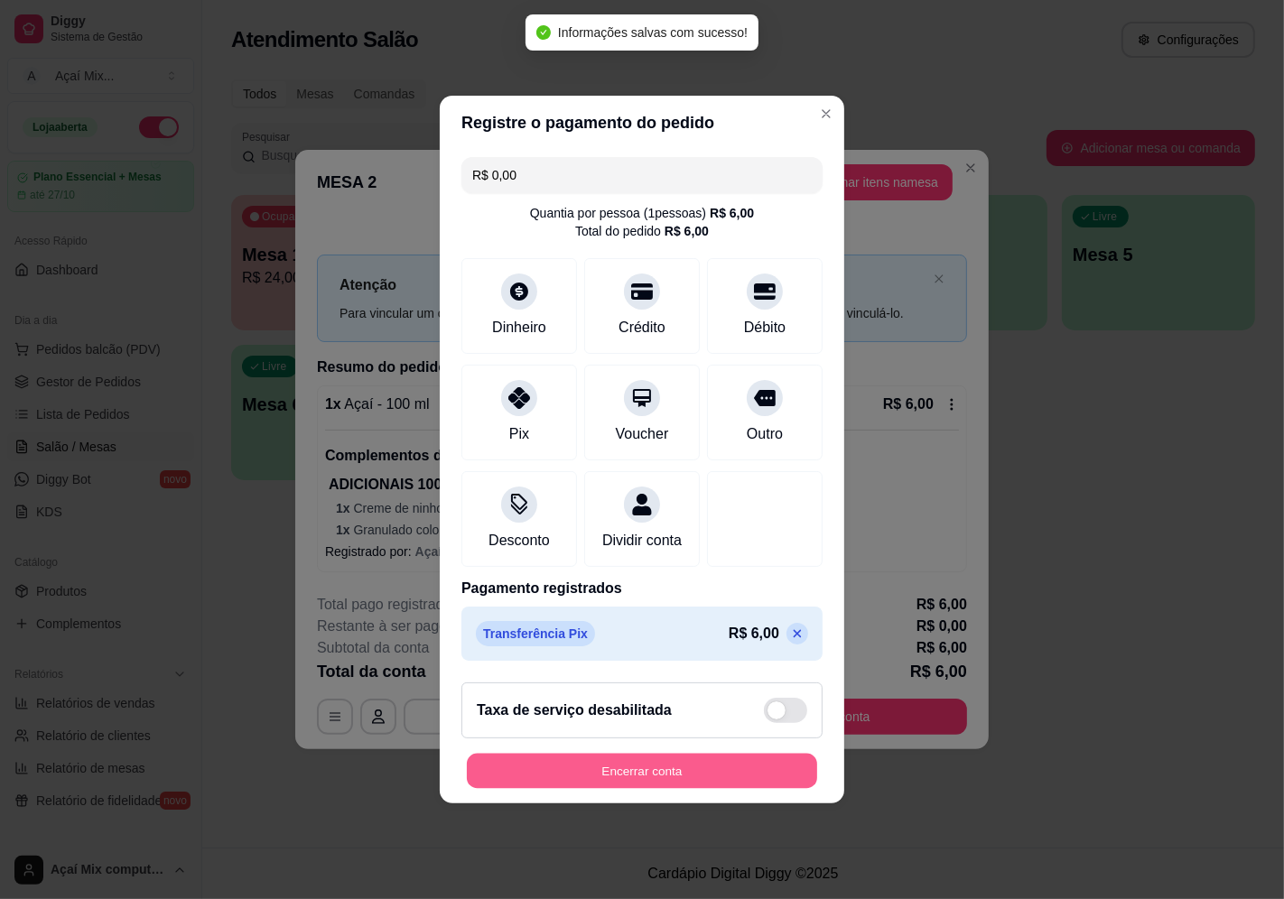
click at [691, 773] on button "Encerrar conta" at bounding box center [642, 771] width 350 height 35
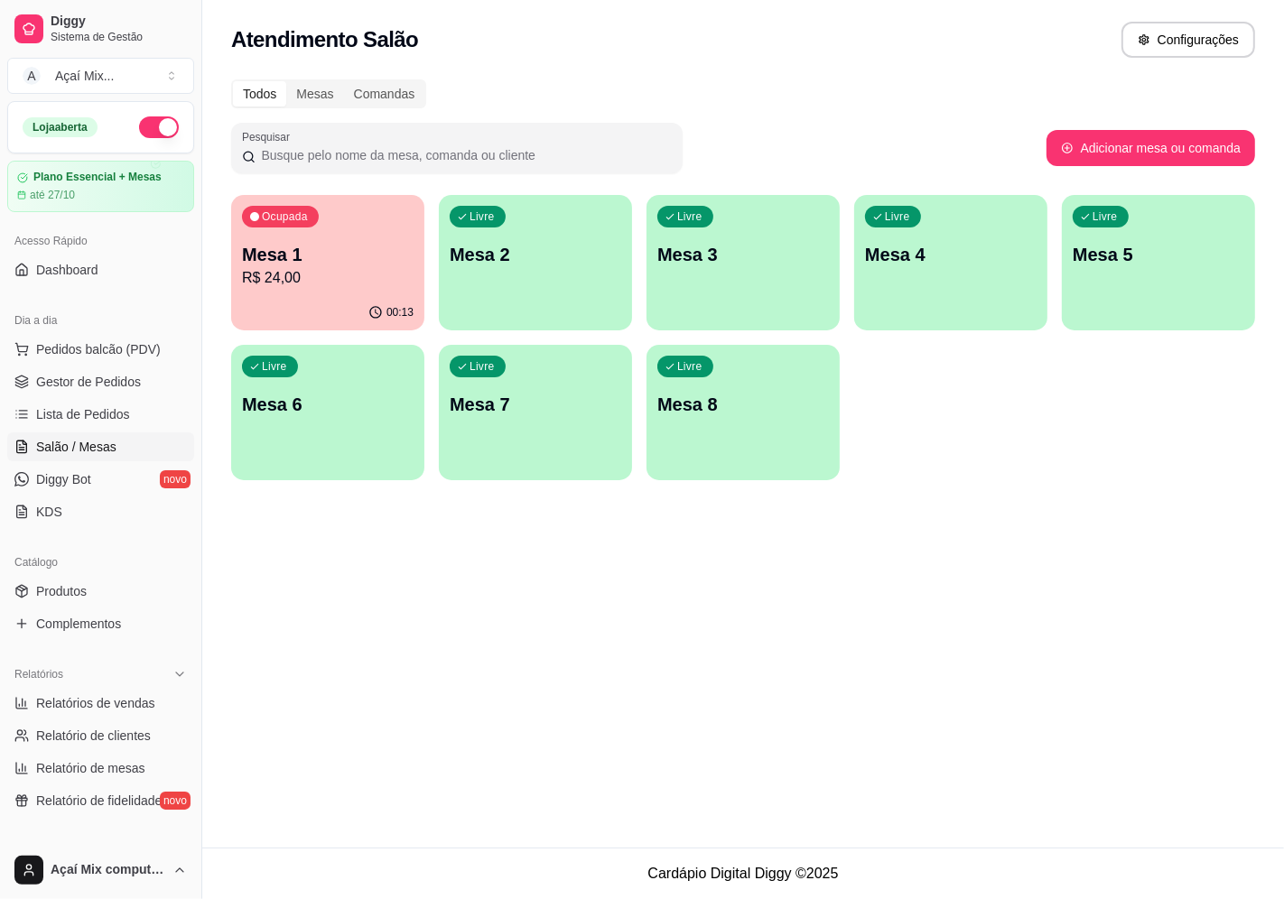
click at [271, 226] on div "Ocupada" at bounding box center [280, 217] width 77 height 22
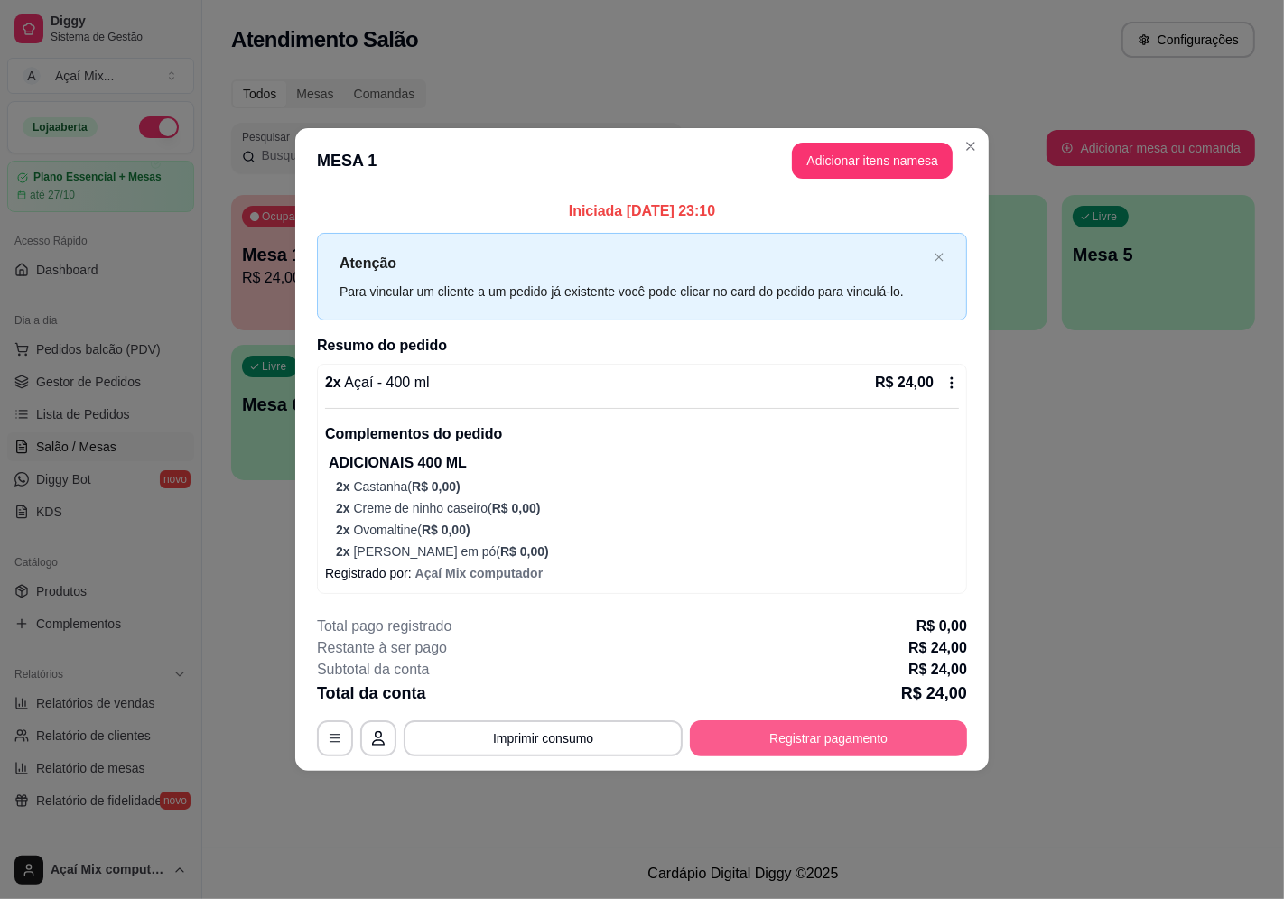
click at [827, 738] on button "Registrar pagamento" at bounding box center [828, 738] width 277 height 36
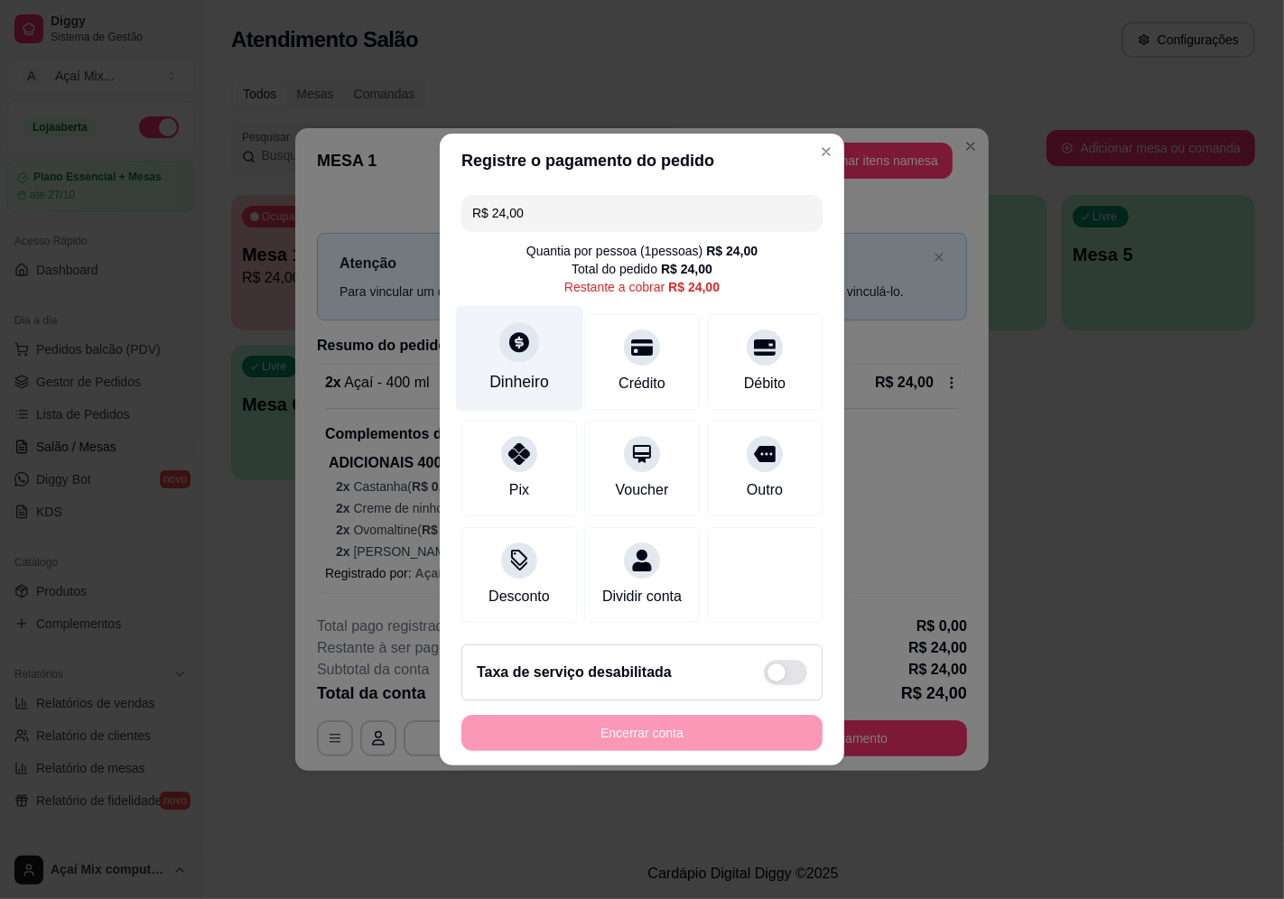
click at [486, 312] on div "Dinheiro" at bounding box center [519, 359] width 127 height 106
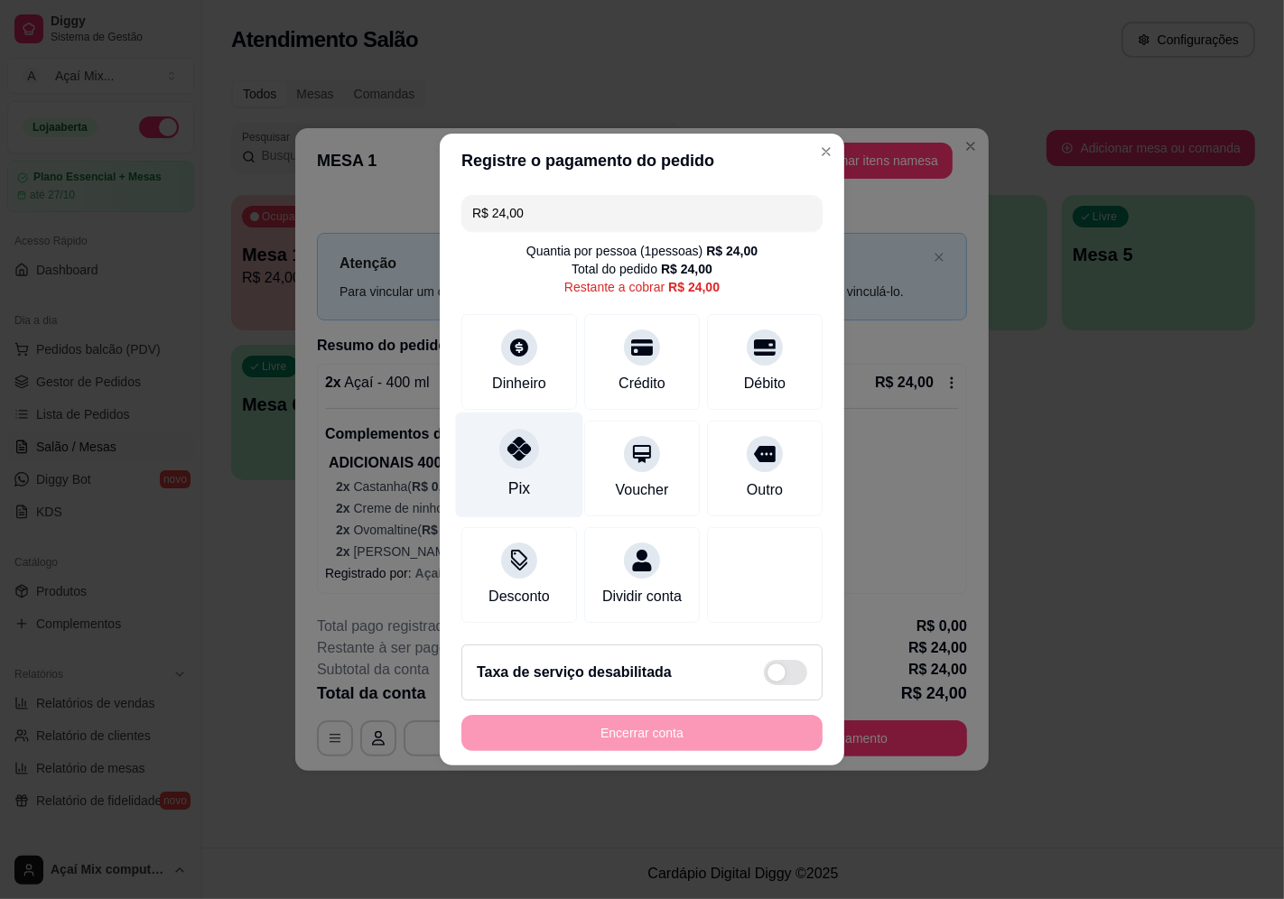
click at [547, 463] on div "Pix" at bounding box center [519, 466] width 127 height 106
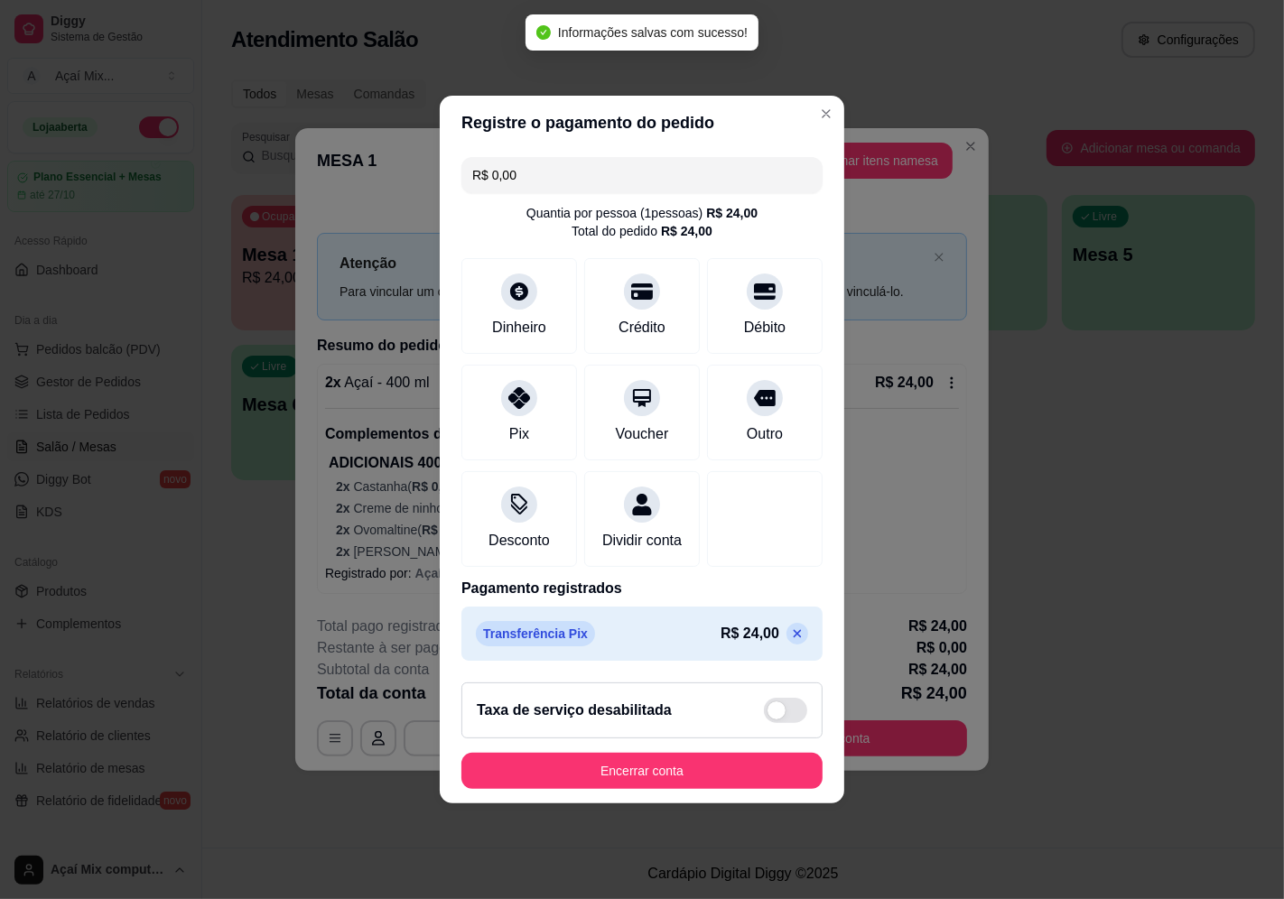
type input "R$ 0,00"
click at [655, 787] on button "Encerrar conta" at bounding box center [641, 771] width 361 height 36
